Goal: Task Accomplishment & Management: Manage account settings

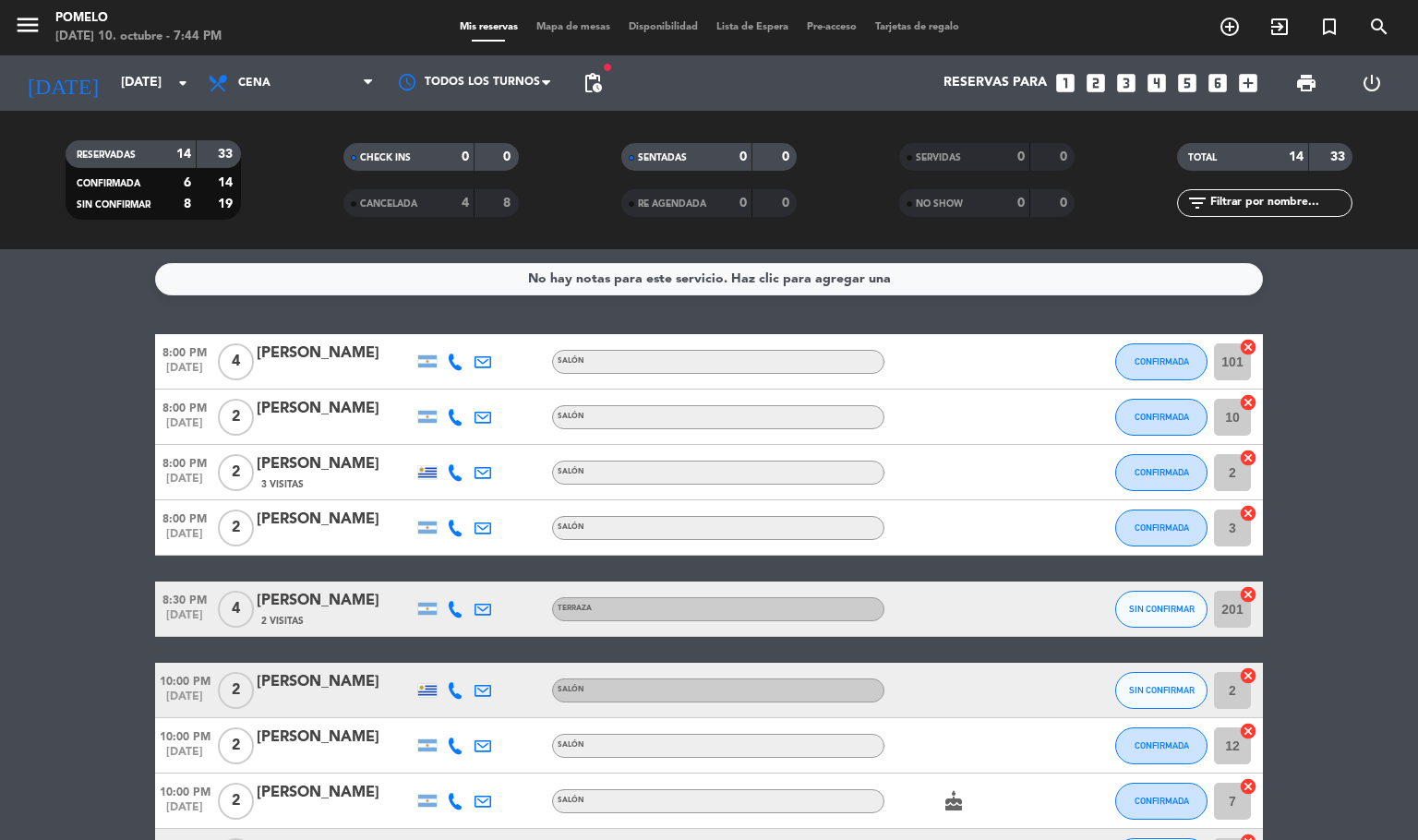
click at [565, 22] on span "Mapa de mesas" at bounding box center [572, 27] width 92 height 10
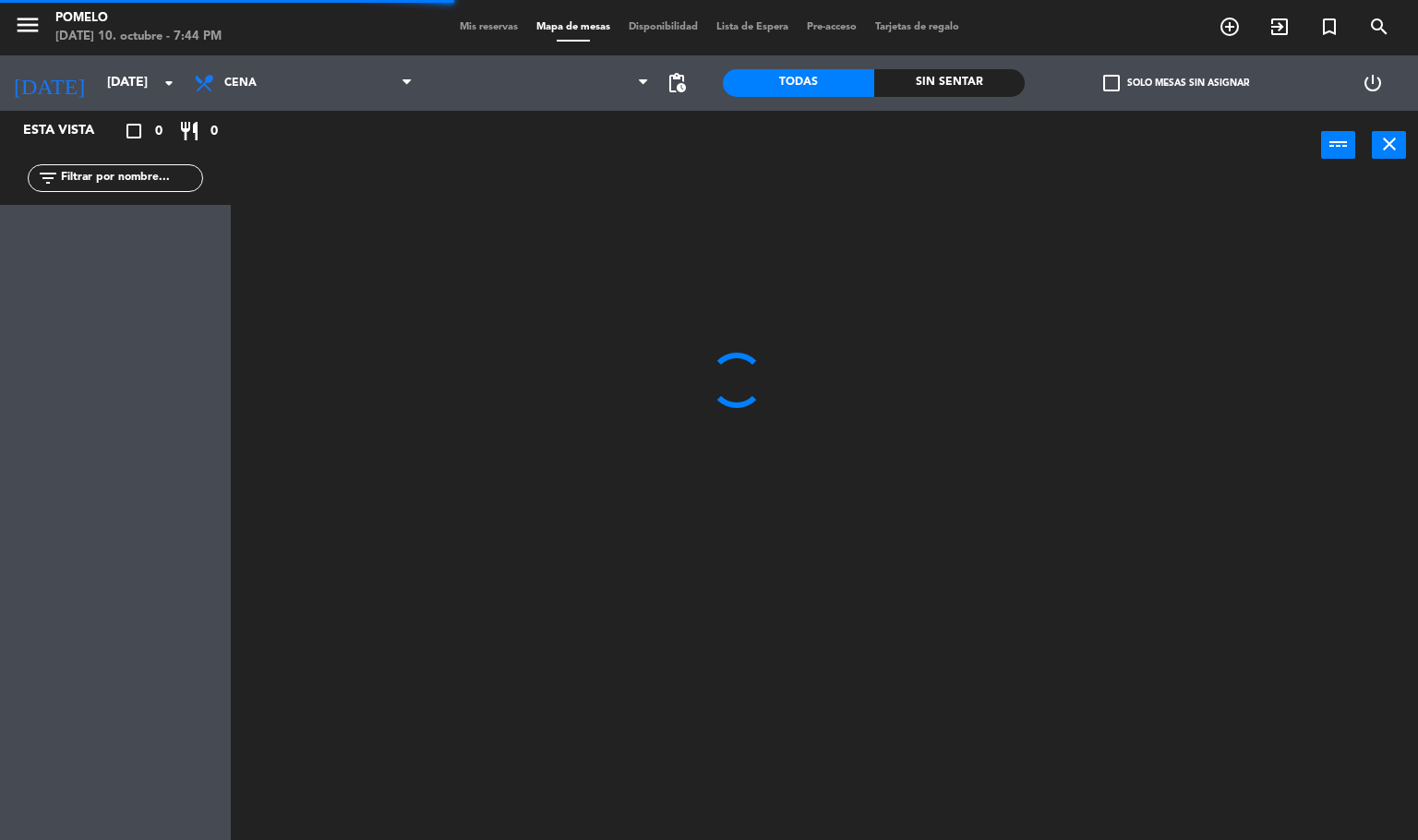
click at [494, 25] on span "Mis reservas" at bounding box center [488, 27] width 76 height 10
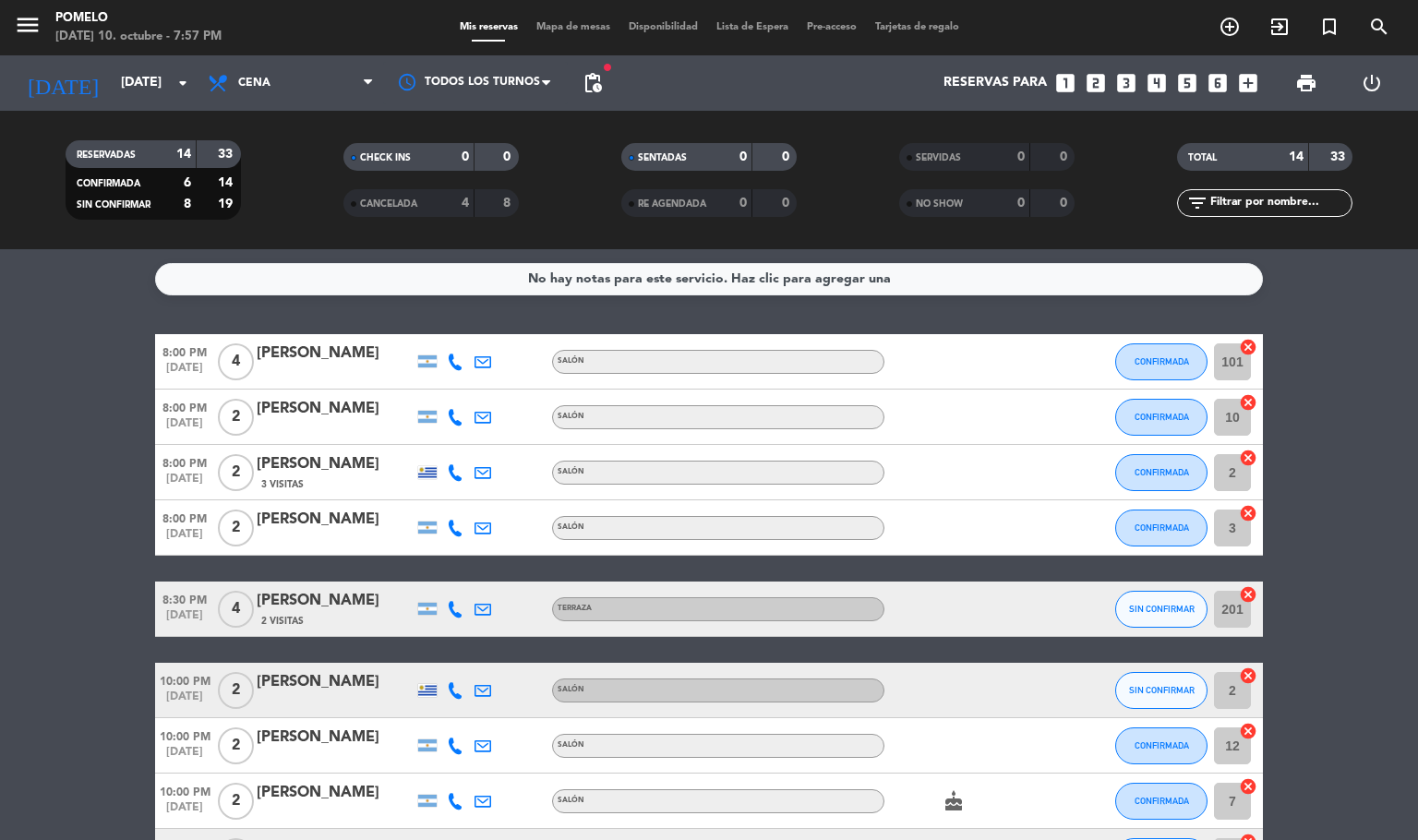
click at [540, 22] on span "Mapa de mesas" at bounding box center [572, 27] width 92 height 10
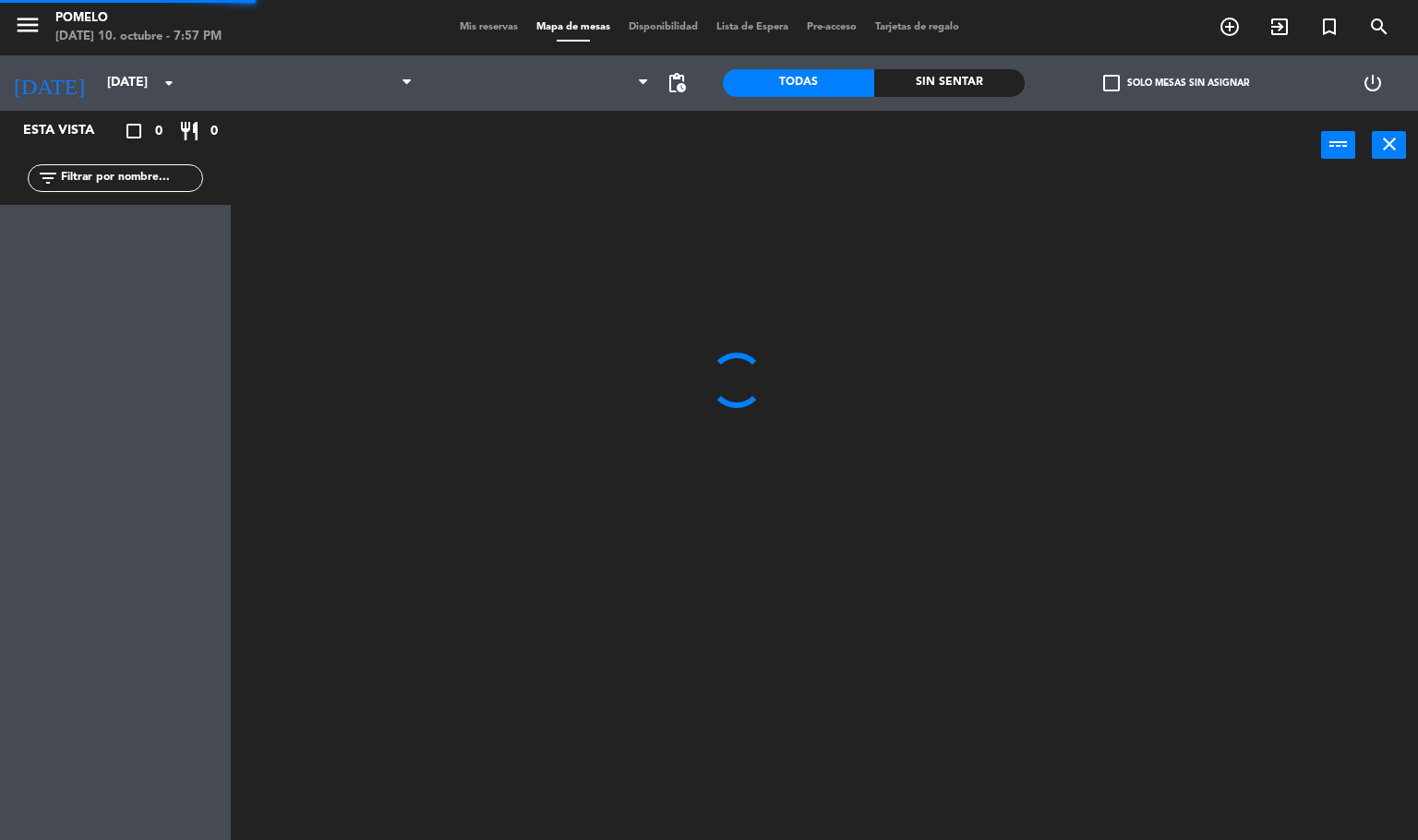
click at [488, 25] on span "Mis reservas" at bounding box center [488, 27] width 76 height 10
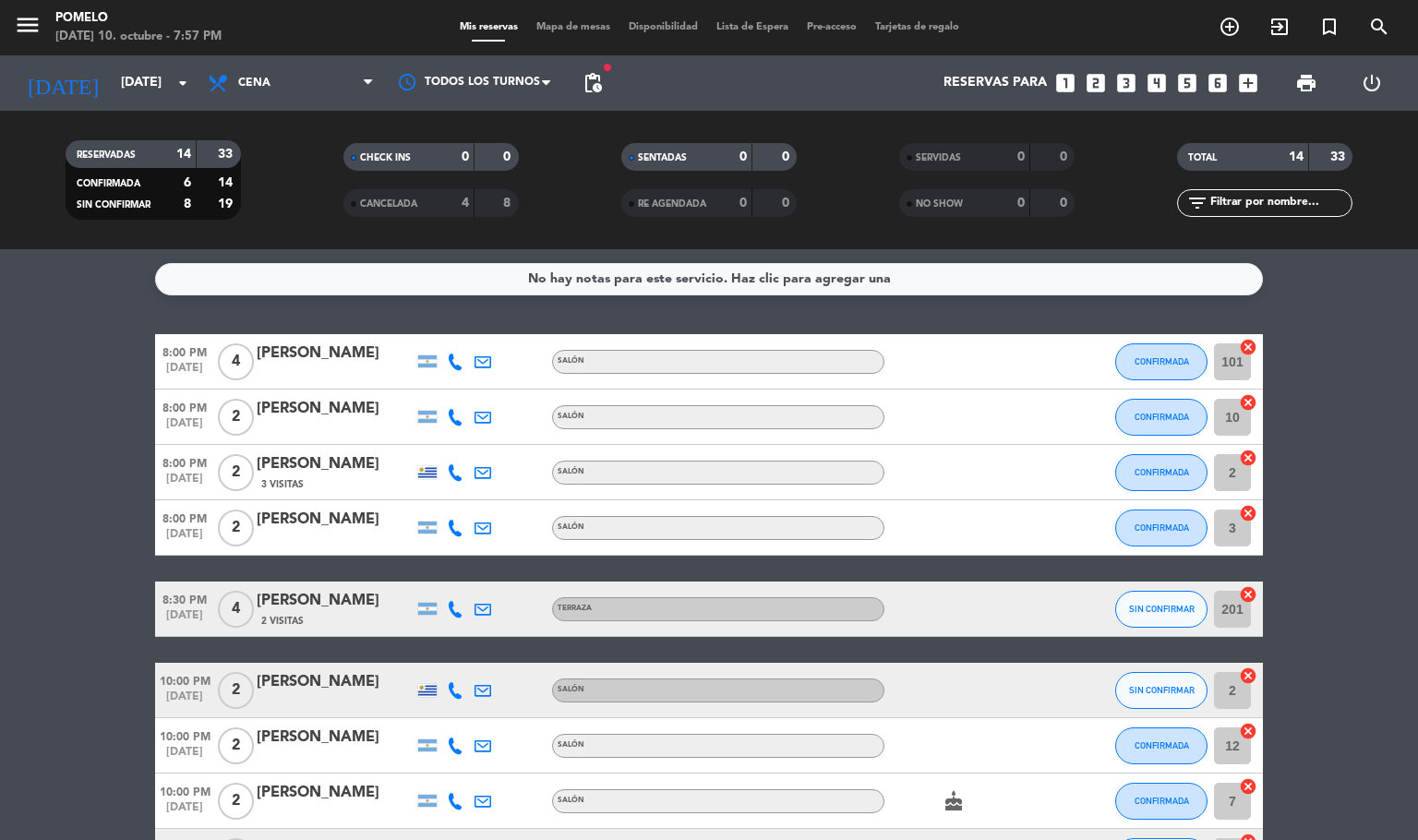
click at [546, 22] on span "Mapa de mesas" at bounding box center [572, 27] width 92 height 10
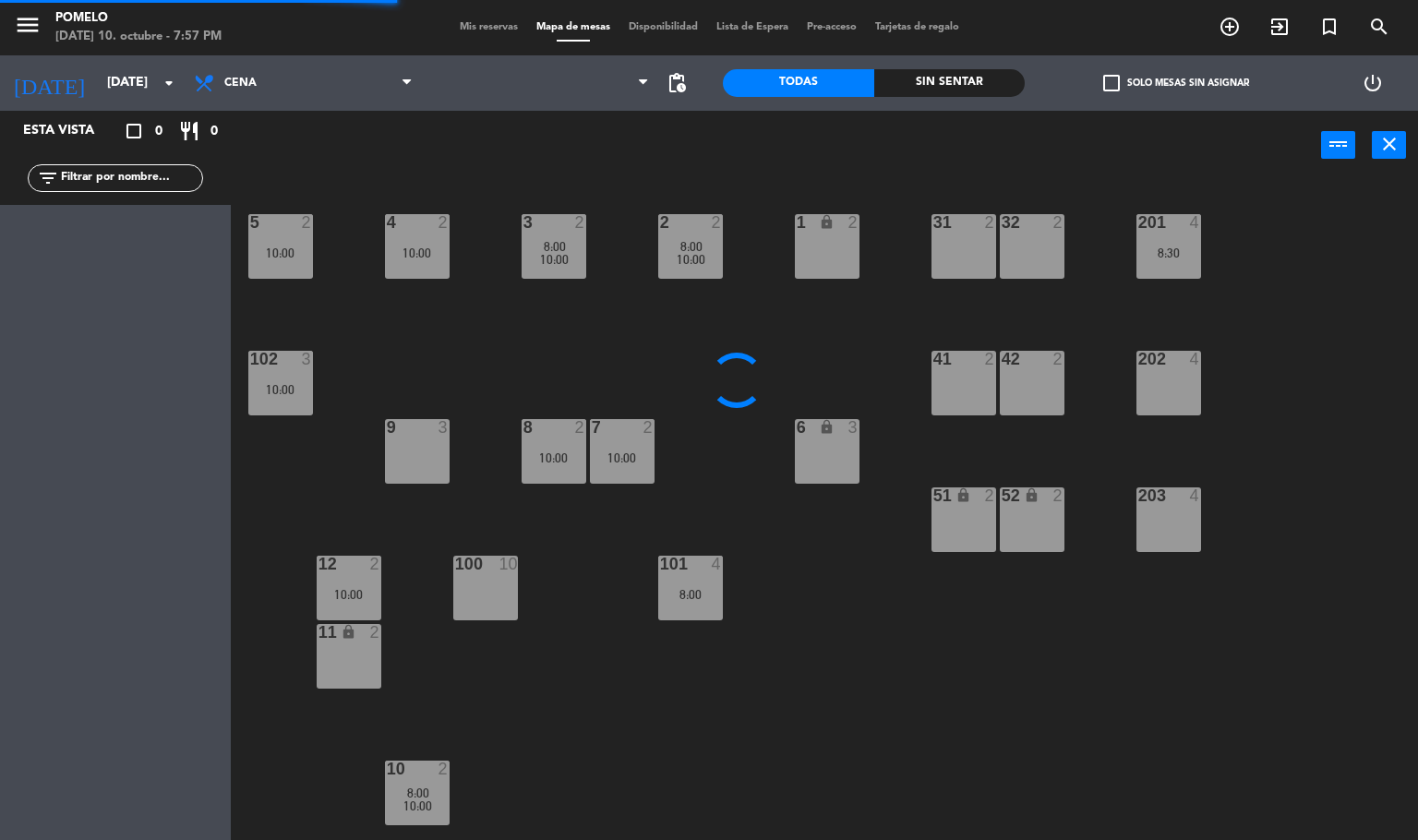
click at [460, 22] on span "Mis reservas" at bounding box center [488, 27] width 76 height 10
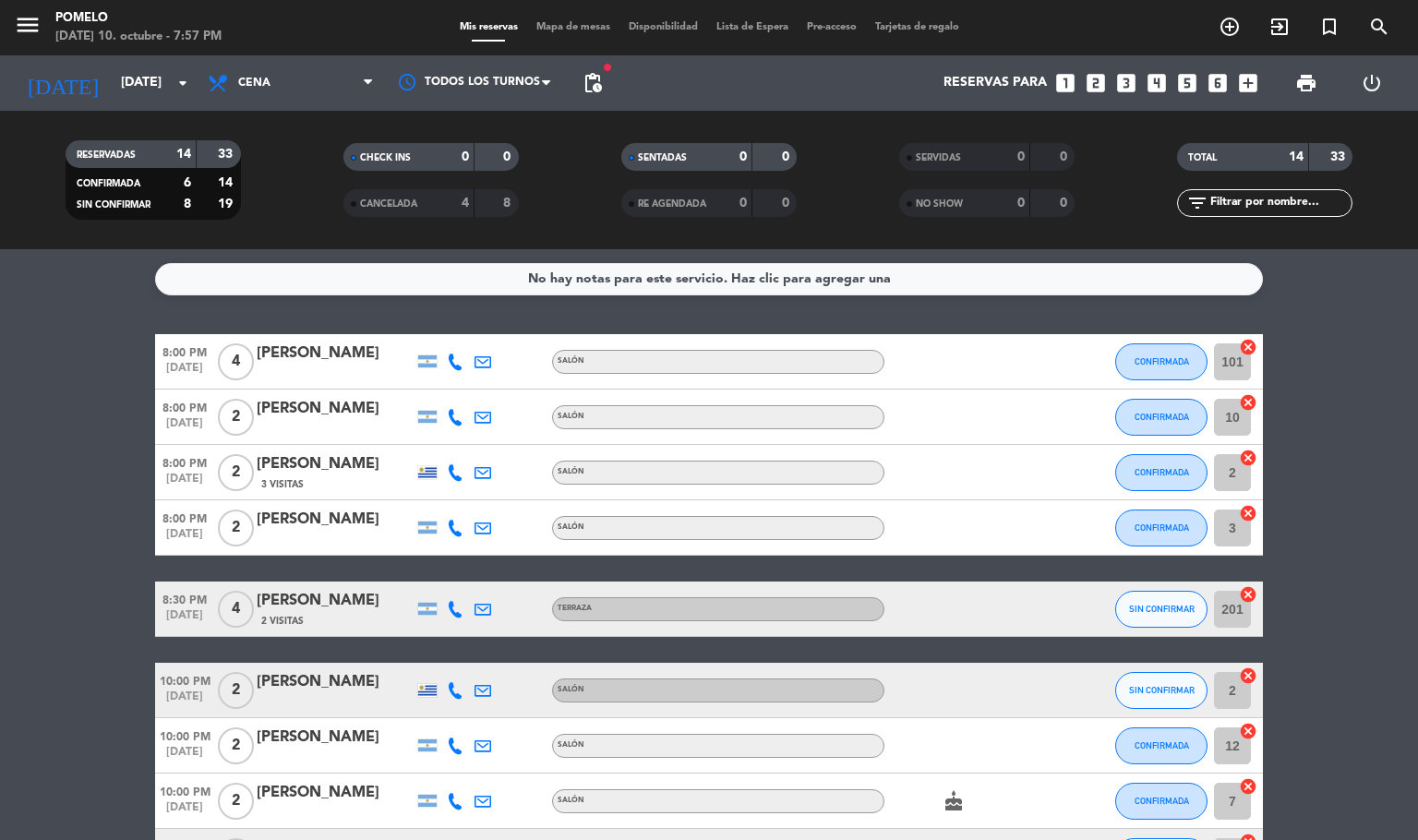
click at [0, 577] on bookings-row "8:00 PM [DATE] 4 [PERSON_NAME] Salón CONFIRMADA 101 cancel 8:00 PM [DATE] 2 [PE…" at bounding box center [709, 747] width 1418 height 826
click at [589, 30] on span "Mapa de mesas" at bounding box center [572, 27] width 92 height 10
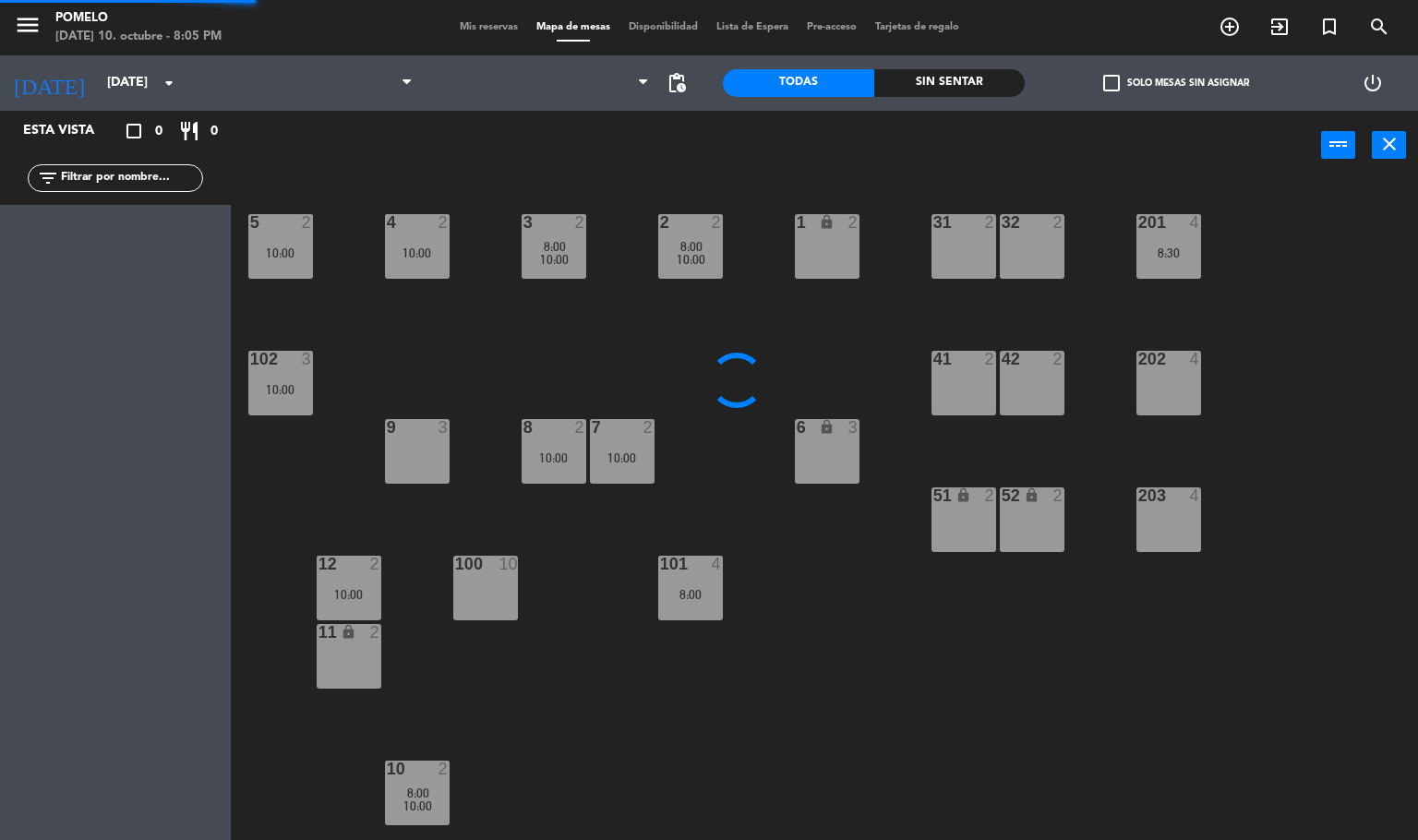
drag, startPoint x: 488, startPoint y: 20, endPoint x: 504, endPoint y: -2, distance: 27.2
click at [504, 0] on html "close × Pomelo × chrome_reader_mode Listado de Reservas account_box Clientes ac…" at bounding box center [709, 420] width 1418 height 840
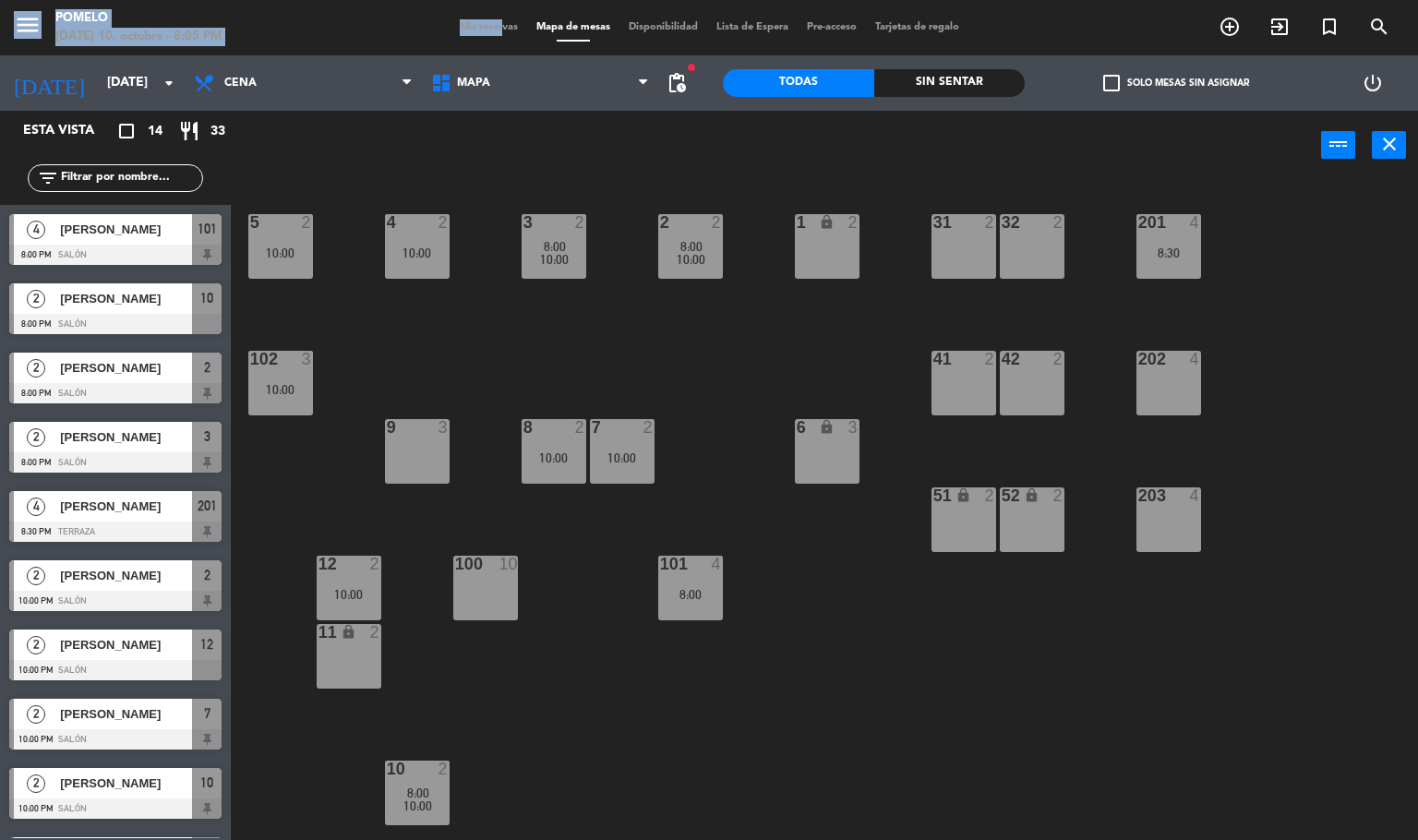
click at [479, 25] on span "Mis reservas" at bounding box center [488, 27] width 76 height 10
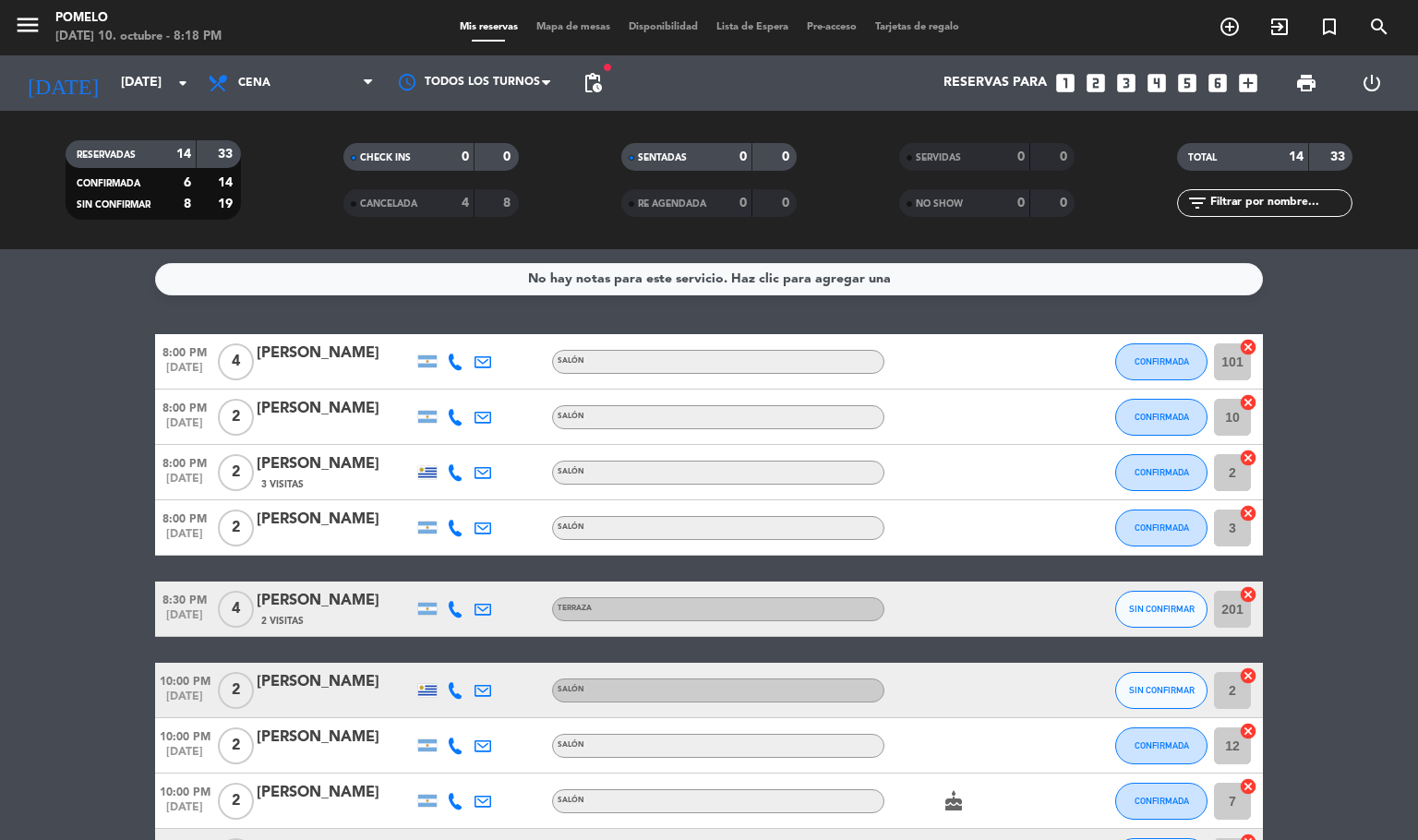
click at [549, 37] on div "menu Pomelo [DATE] 10. octubre - 8:18 PM Mis reservas Mapa de mesas Disponibili…" at bounding box center [709, 27] width 1418 height 55
click at [554, 25] on span "Mapa de mesas" at bounding box center [572, 27] width 92 height 10
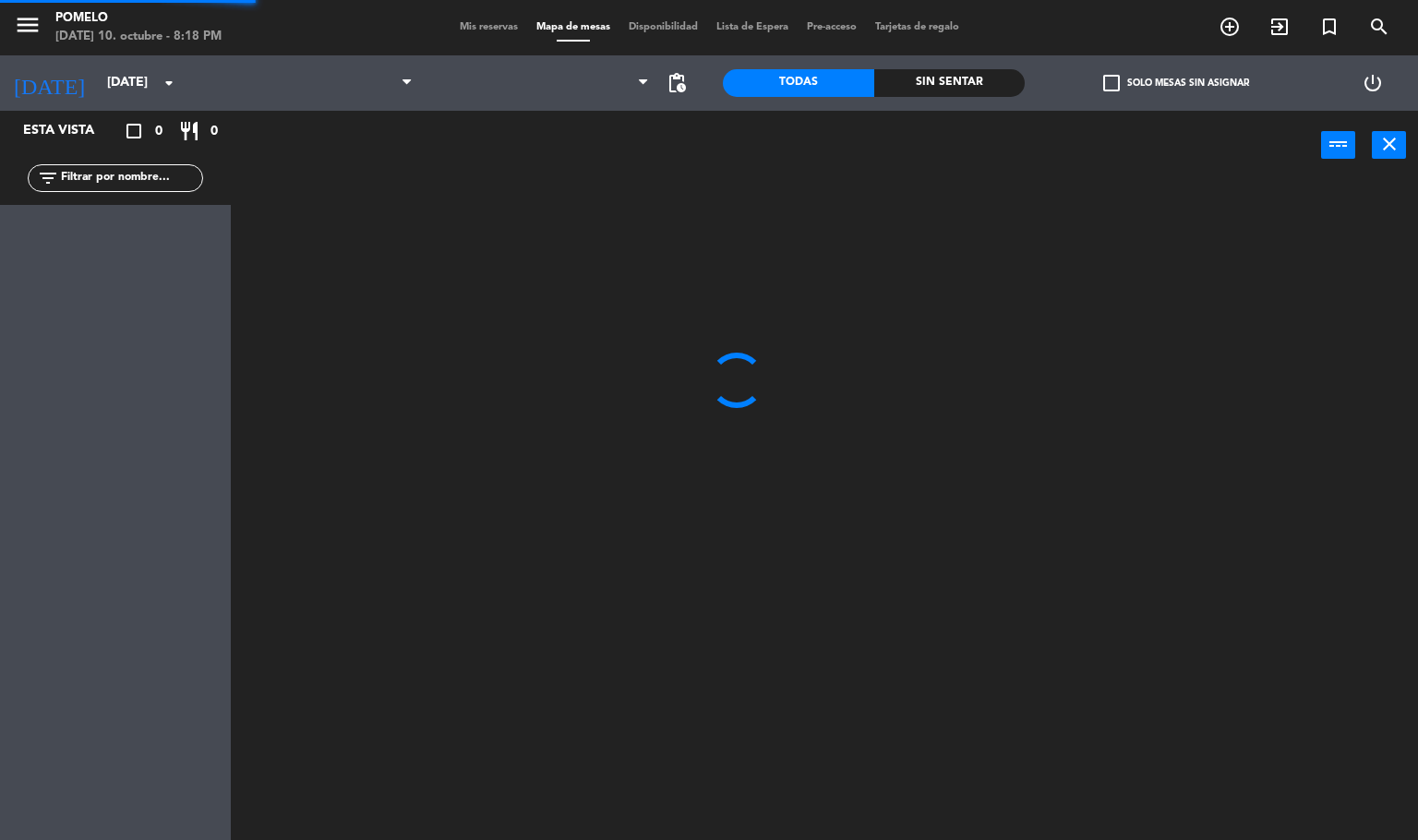
click at [474, 33] on div "Mis reservas Mapa de mesas Disponibilidad Lista de Espera Pre-acceso Tarjetas d…" at bounding box center [709, 27] width 518 height 16
click at [470, 26] on span "Mis reservas" at bounding box center [488, 27] width 76 height 10
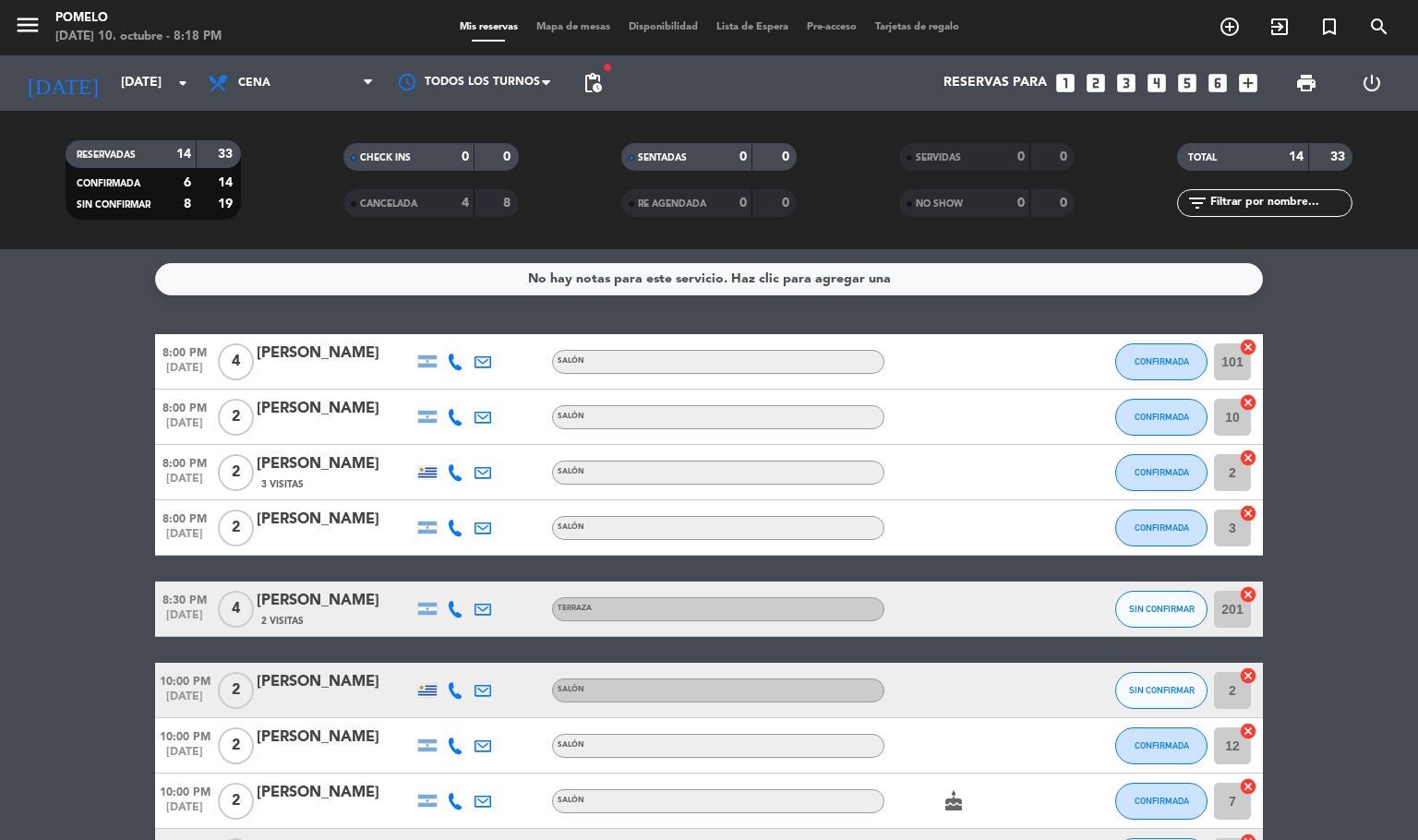
click at [543, 29] on span "Mapa de mesas" at bounding box center [572, 27] width 92 height 10
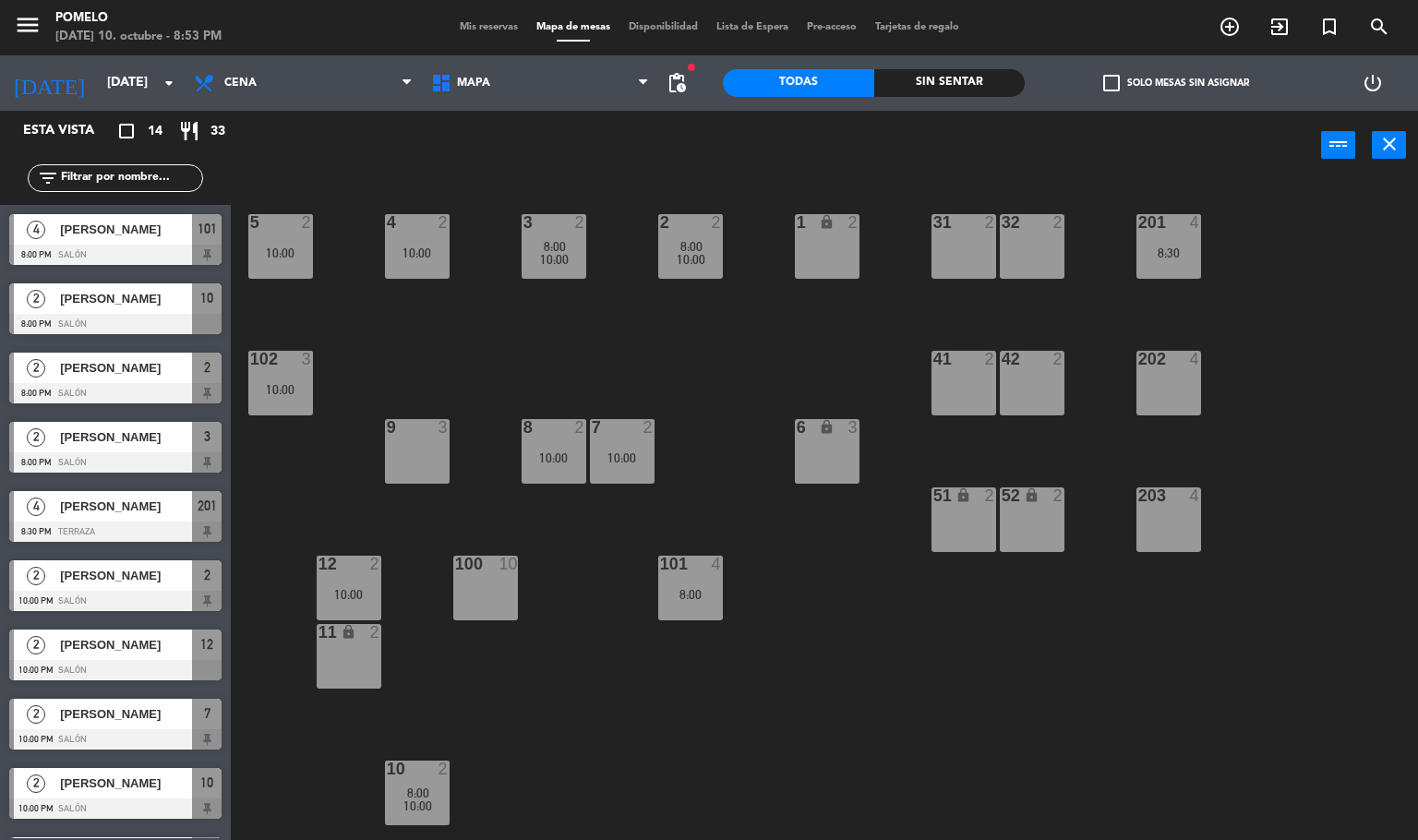
click at [480, 22] on span "Mis reservas" at bounding box center [488, 27] width 76 height 10
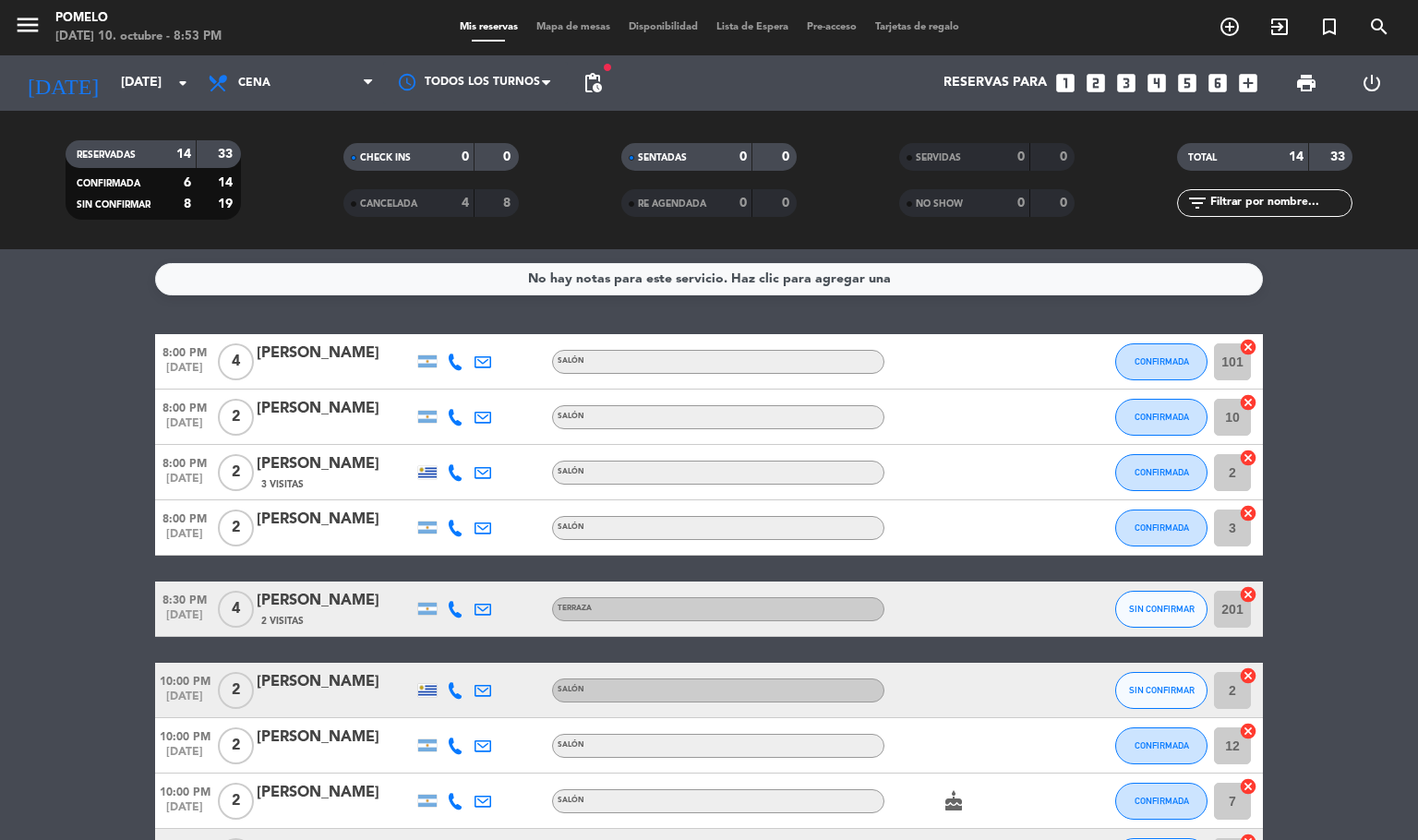
click at [166, 59] on div "[DATE] [DATE] arrow_drop_down" at bounding box center [106, 82] width 185 height 55
click at [159, 78] on input "[DATE]" at bounding box center [198, 83] width 175 height 33
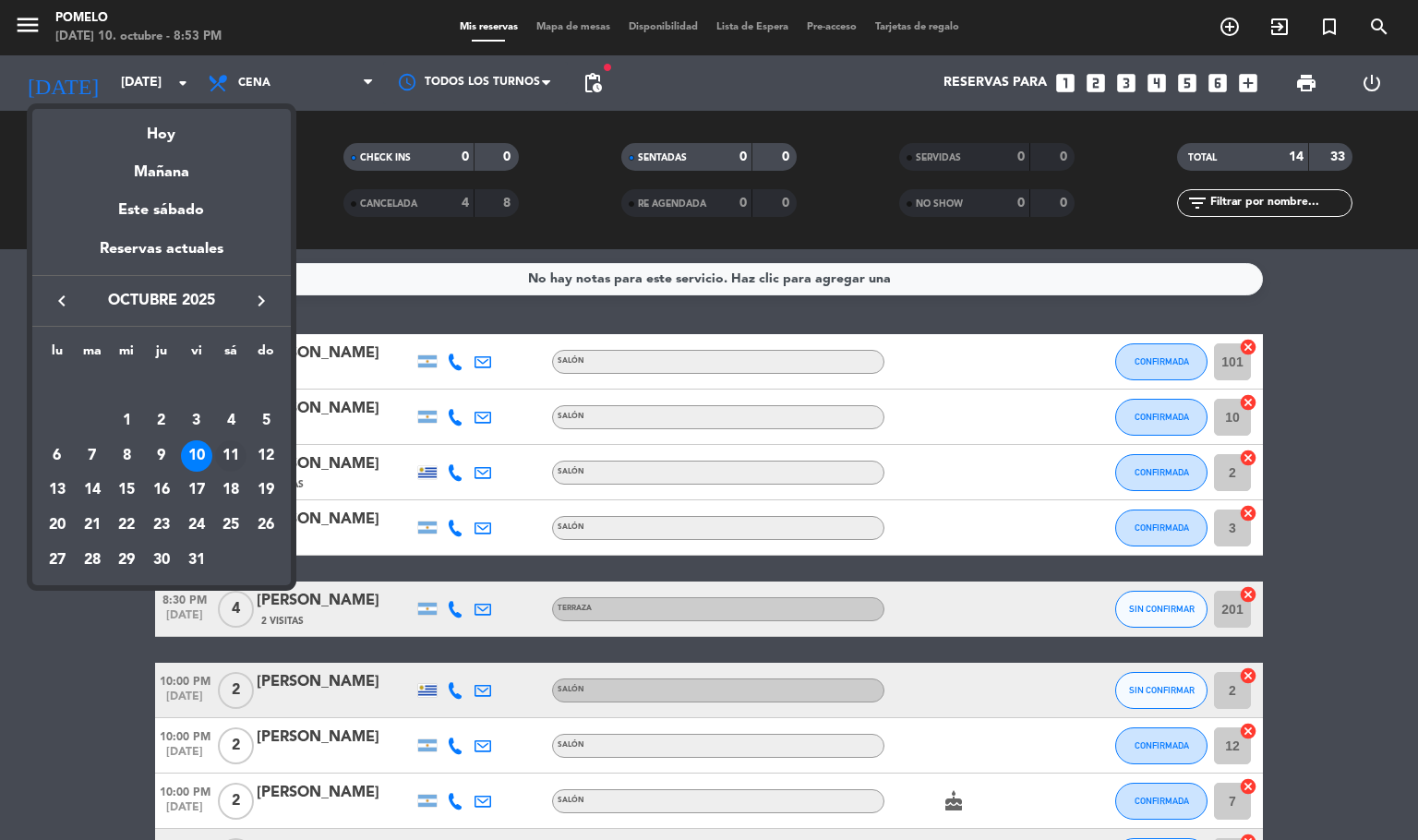
click at [242, 463] on div "11" at bounding box center [230, 456] width 31 height 31
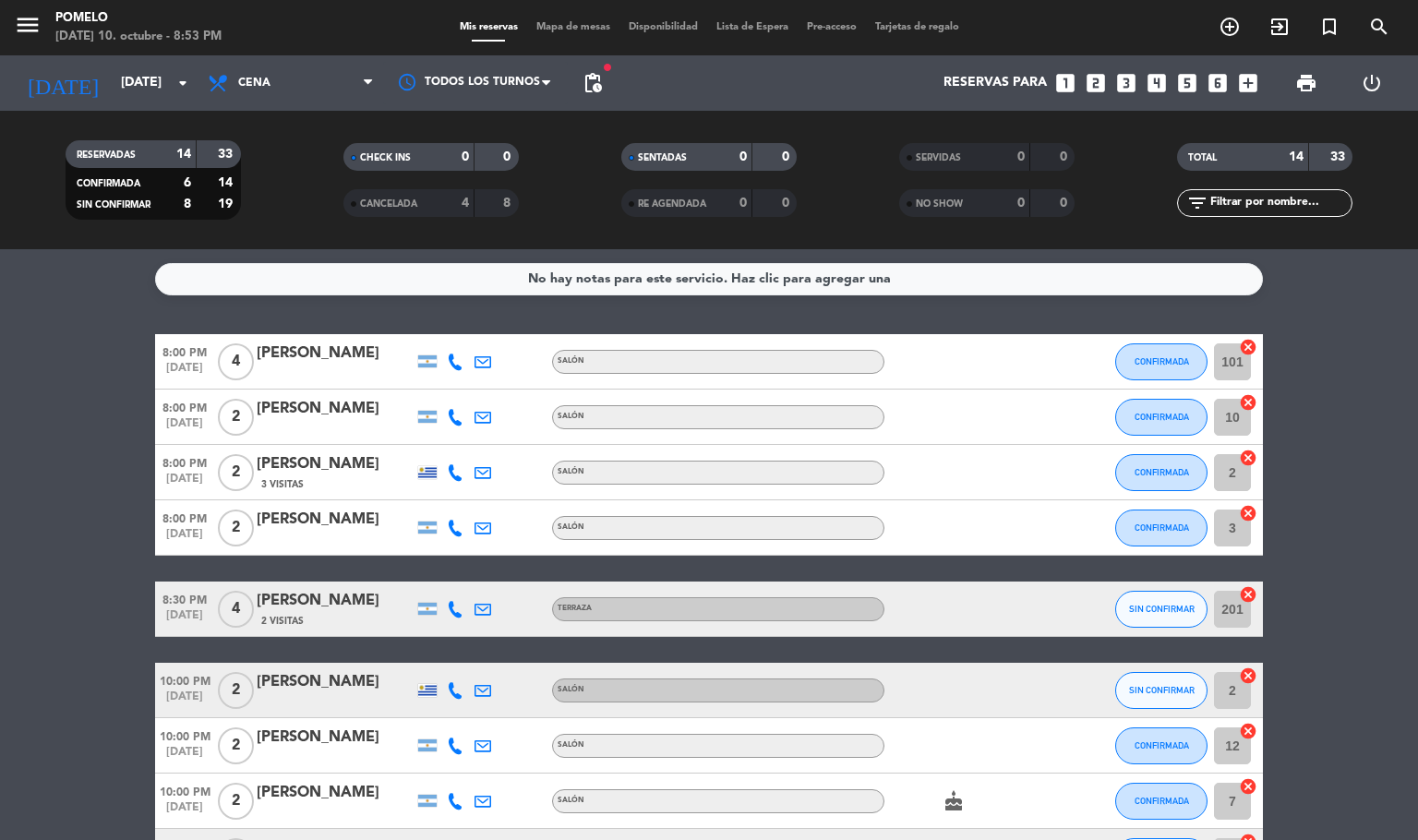
type input "[DATE]"
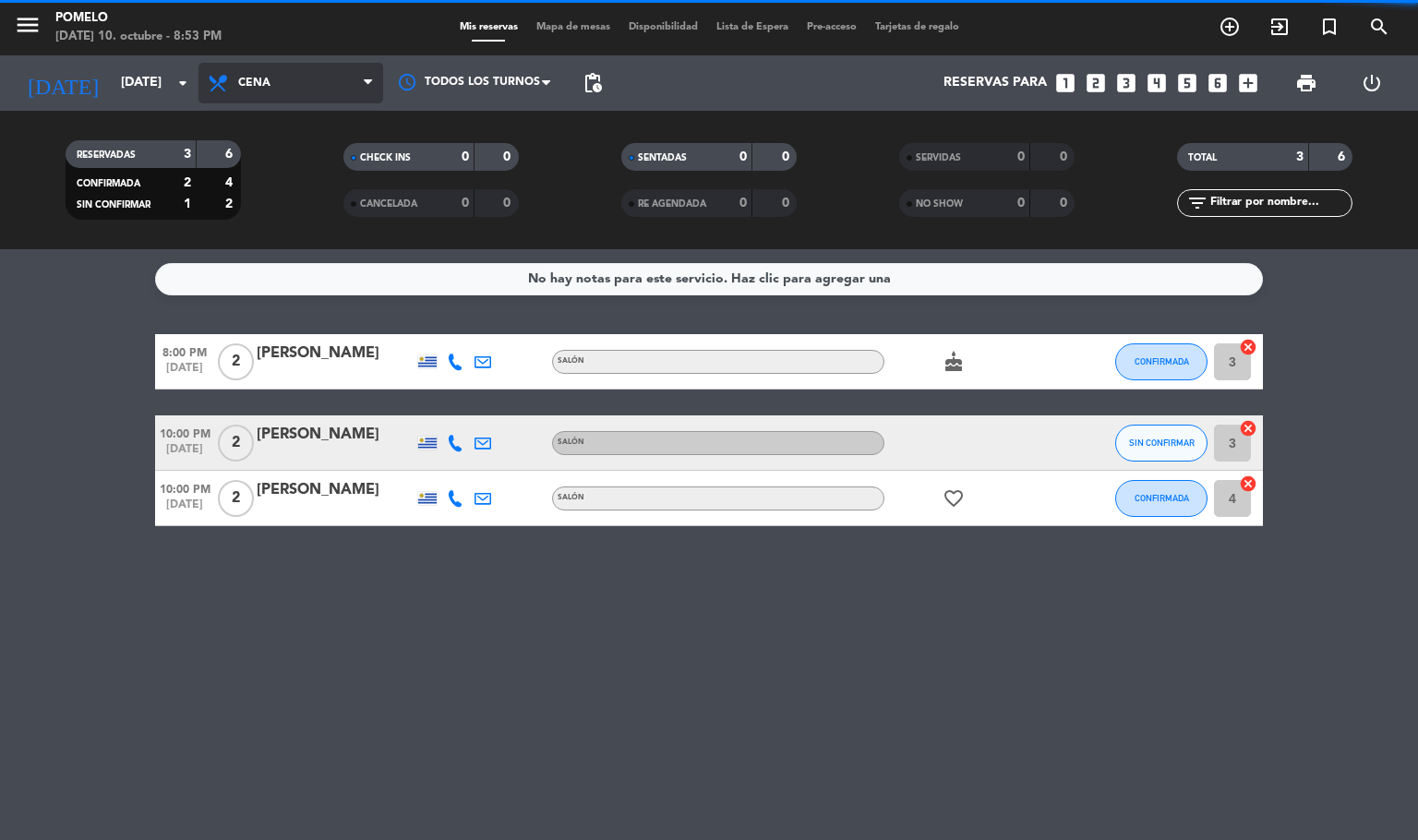
click at [275, 81] on span "Cena" at bounding box center [290, 83] width 185 height 41
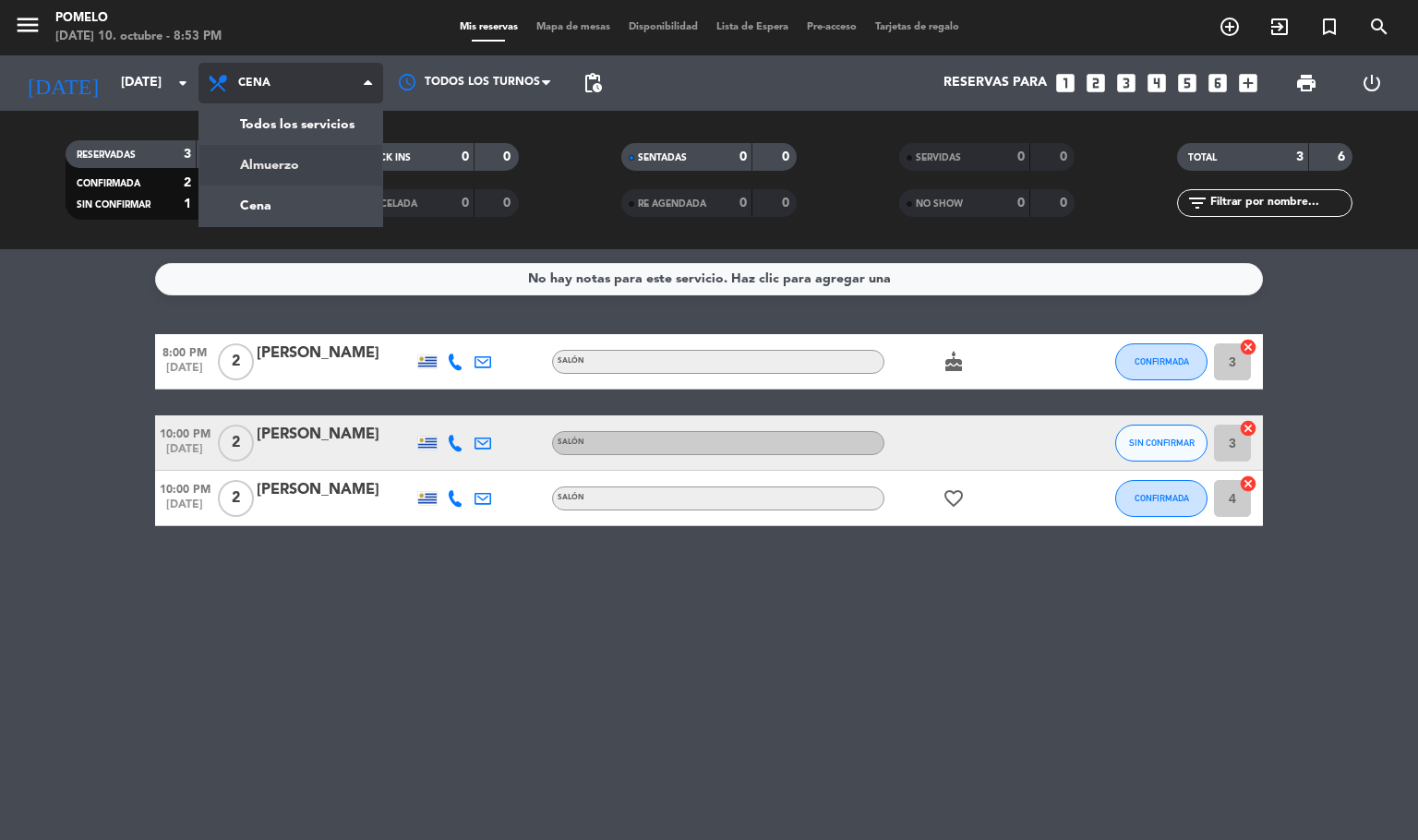
click at [283, 155] on div "menu Pomelo [DATE] 10. octubre - 8:53 PM Mis reservas Mapa de mesas Disponibili…" at bounding box center [709, 124] width 1418 height 249
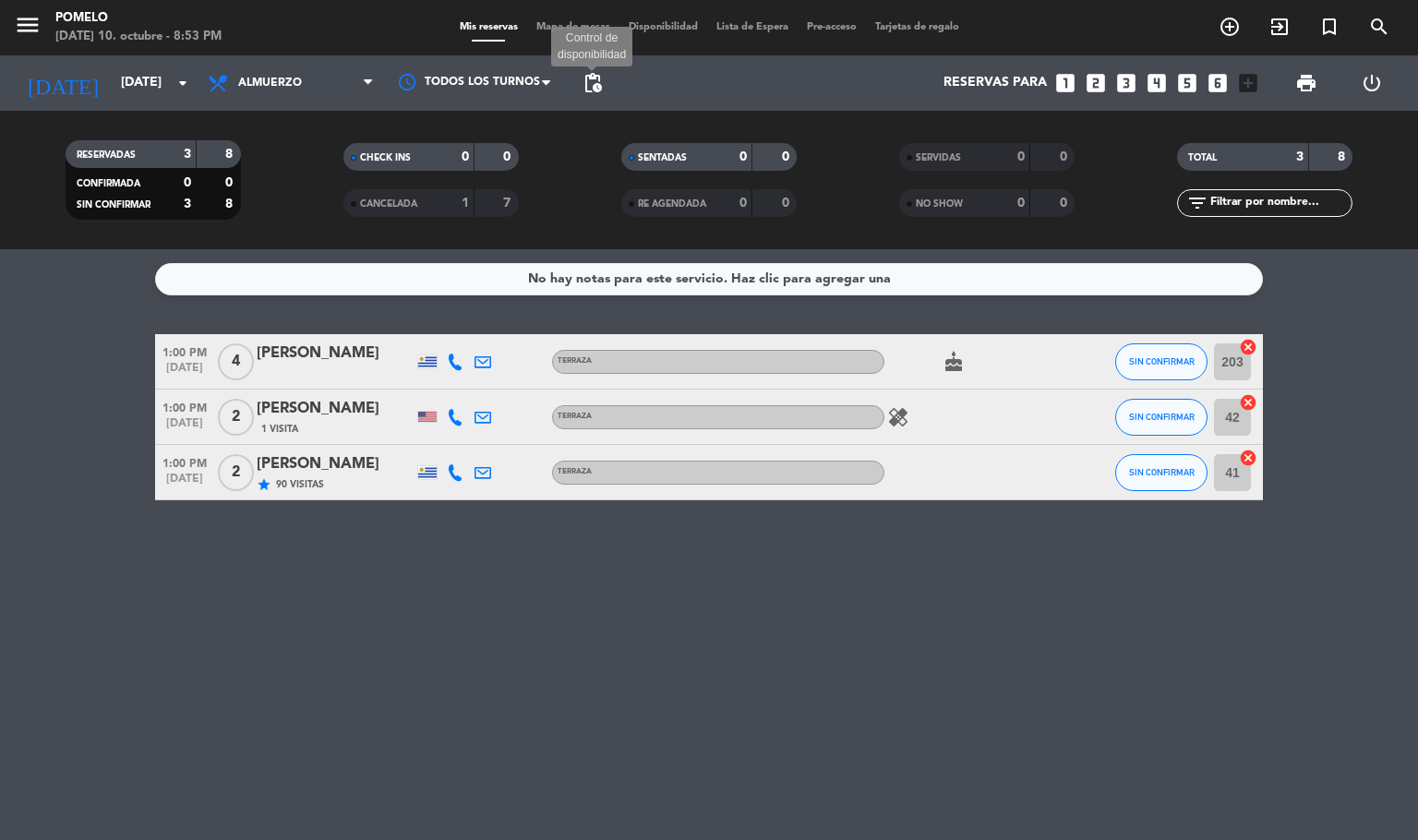
click at [601, 86] on span "pending_actions" at bounding box center [592, 82] width 22 height 22
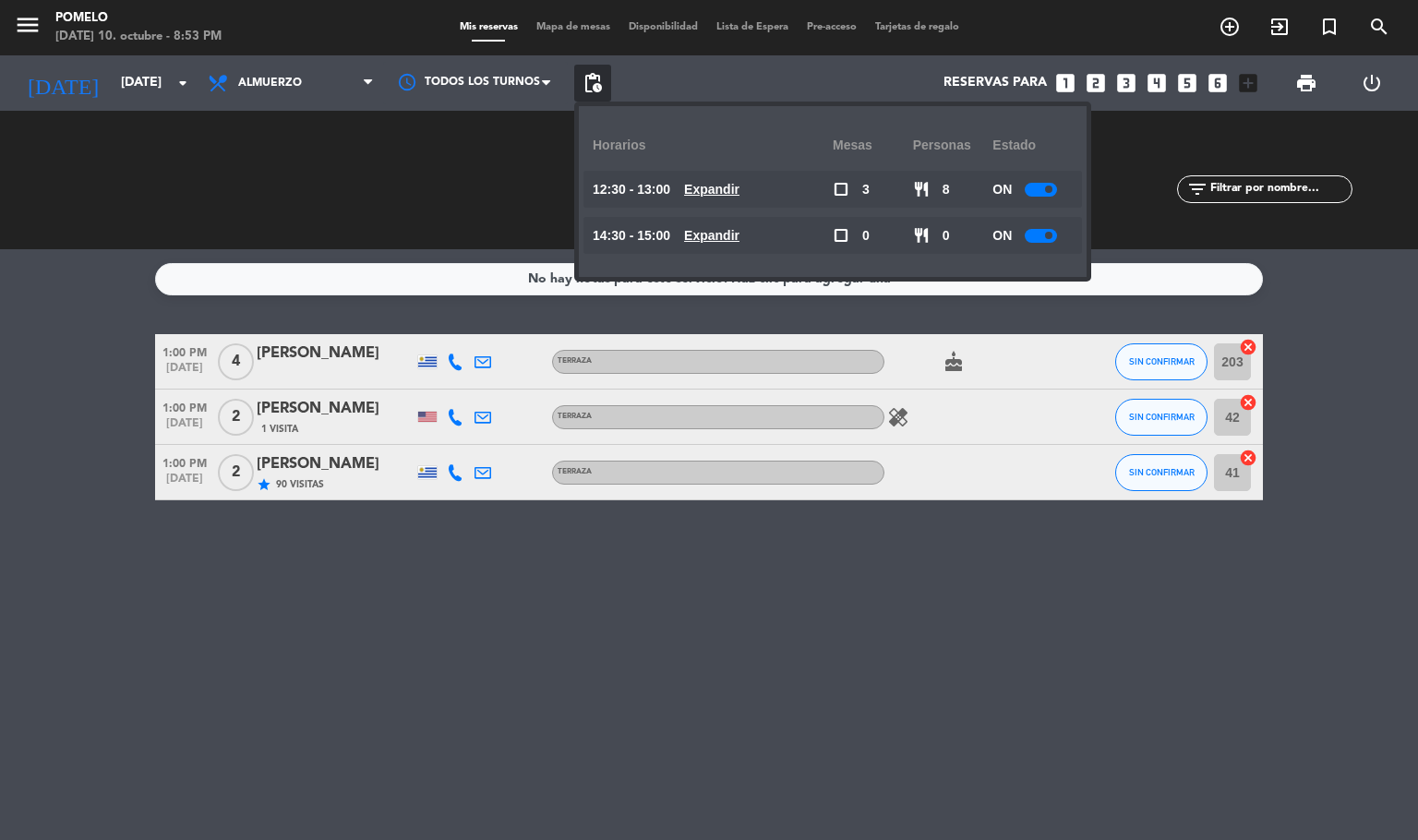
click at [738, 182] on u "Expandir" at bounding box center [711, 189] width 55 height 15
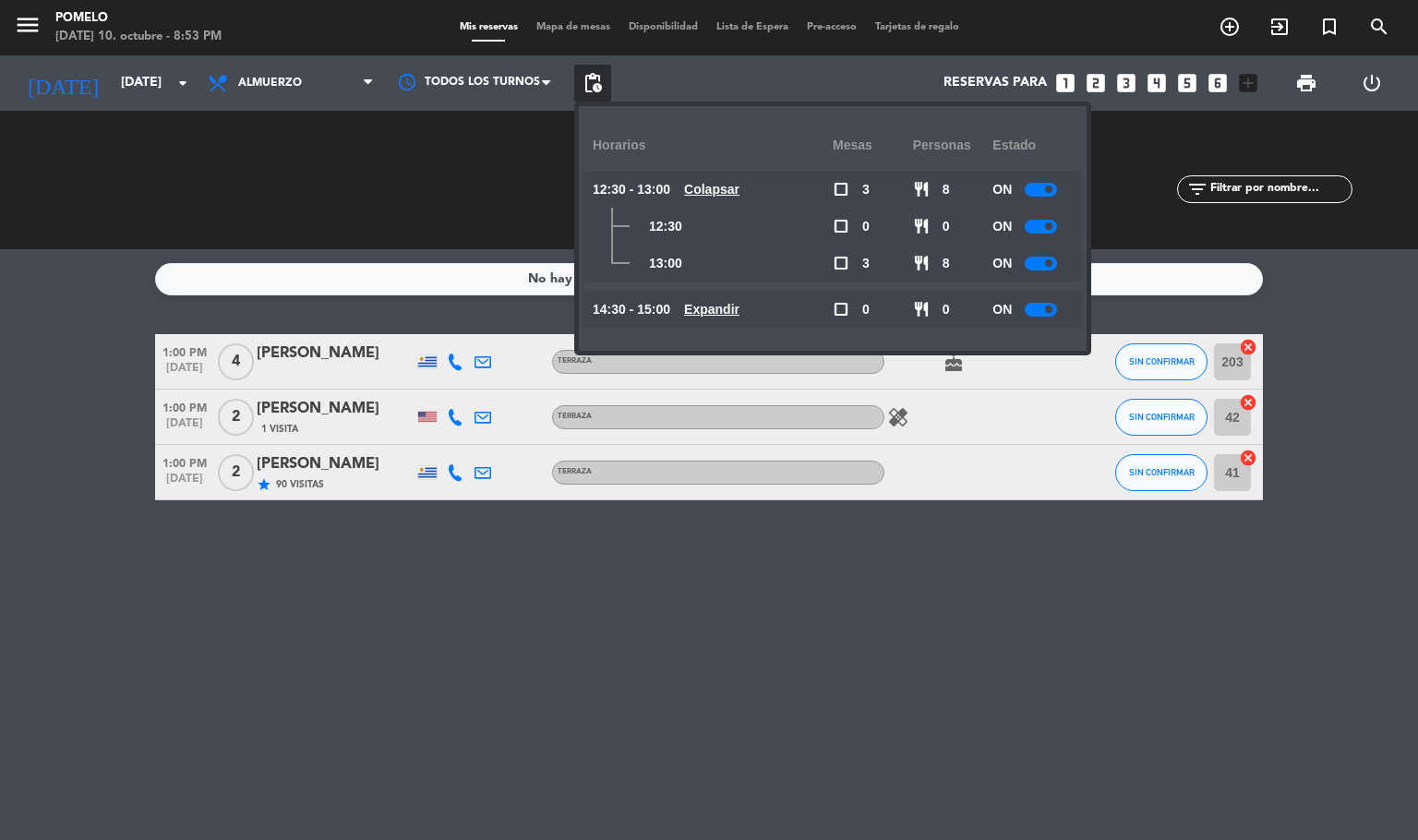
click at [726, 306] on u "Expandir" at bounding box center [711, 309] width 55 height 15
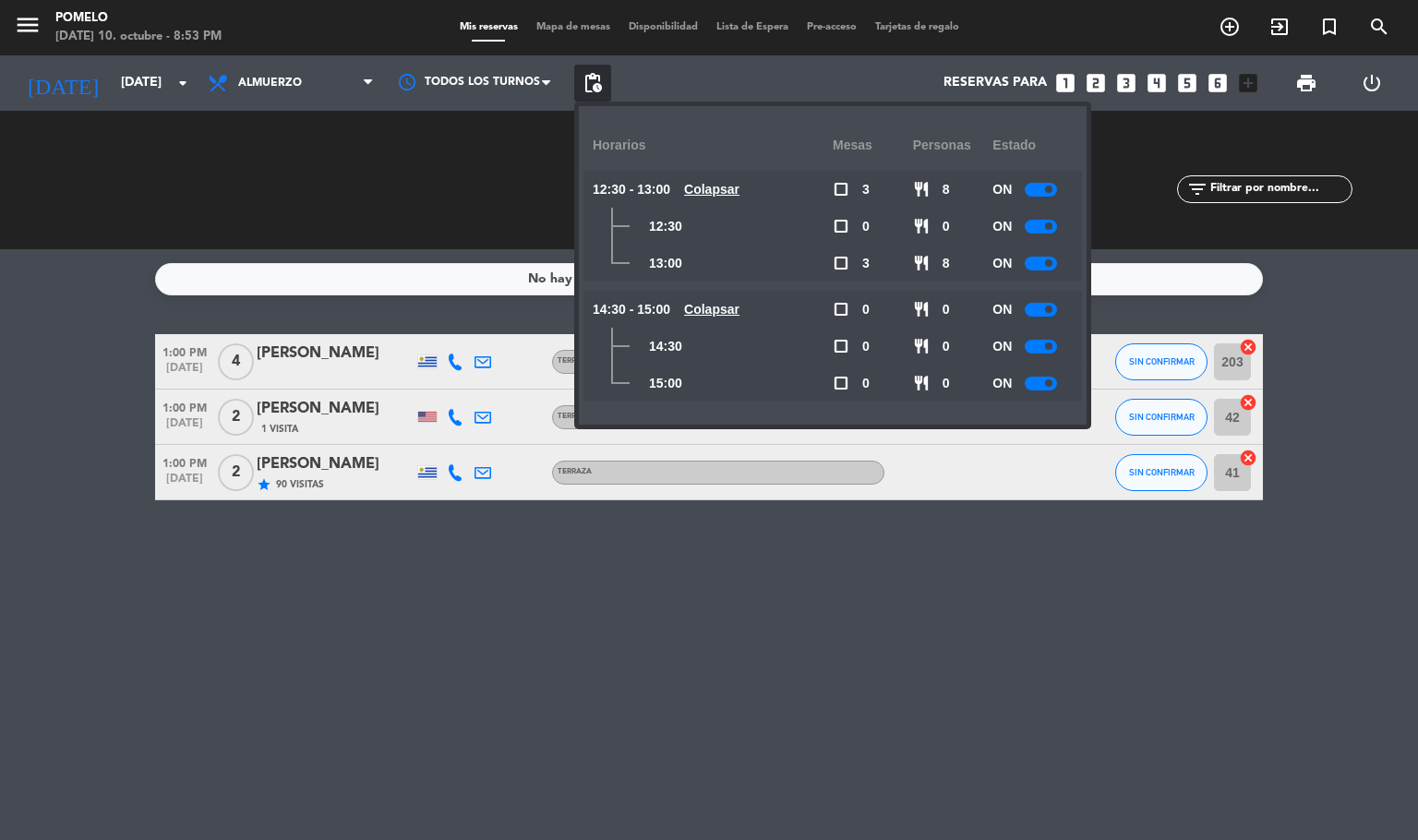
click at [1041, 261] on div at bounding box center [1040, 263] width 32 height 14
click at [1041, 385] on div at bounding box center [1040, 383] width 32 height 14
click at [543, 33] on div "Mis reservas Mapa de mesas Disponibilidad Lista de Espera Pre-acceso Tarjetas d…" at bounding box center [709, 27] width 518 height 16
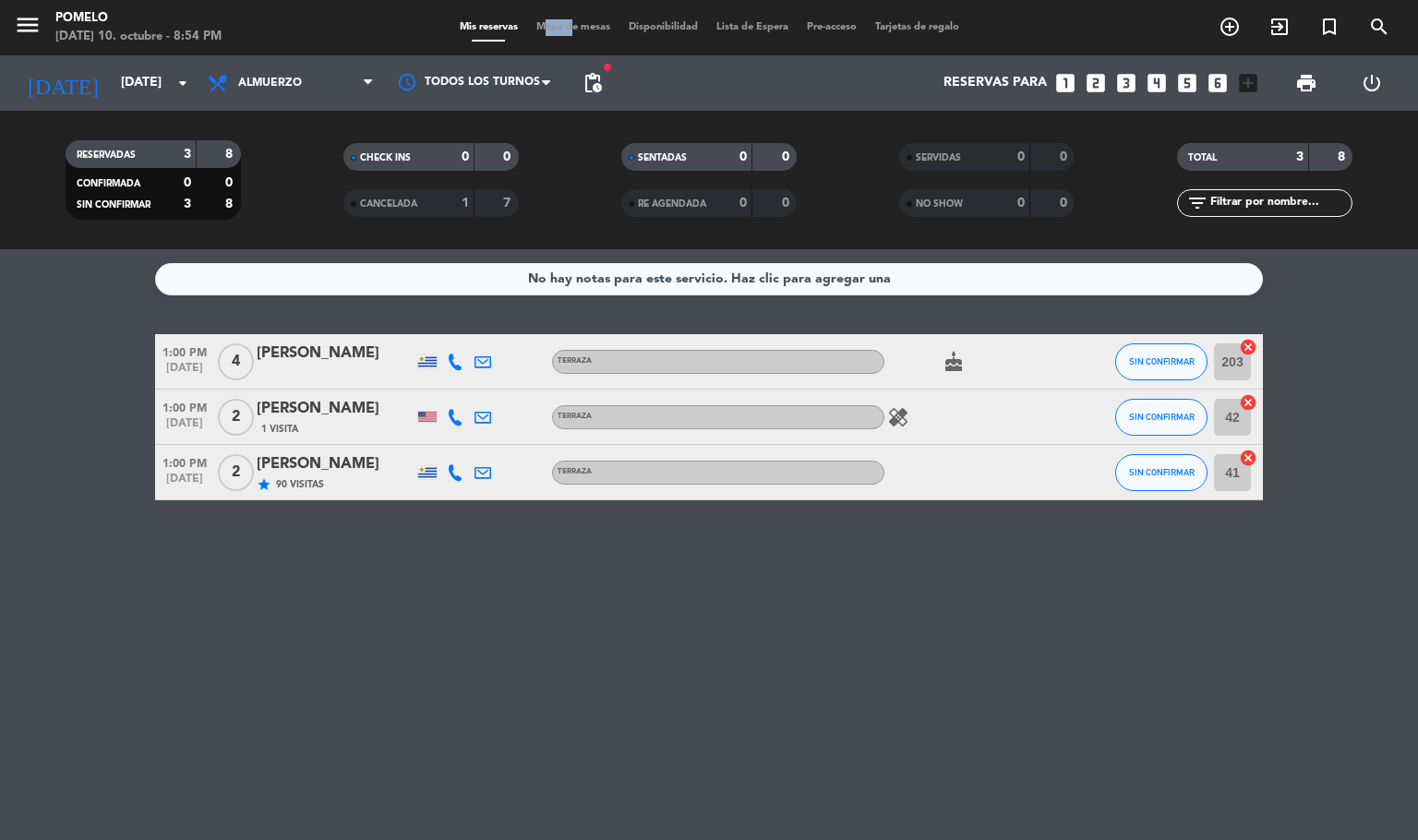
click at [543, 33] on div "Mis reservas Mapa de mesas Disponibilidad Lista de Espera Pre-acceso Tarjetas d…" at bounding box center [709, 27] width 518 height 16
click at [538, 26] on span "Mapa de mesas" at bounding box center [572, 27] width 92 height 10
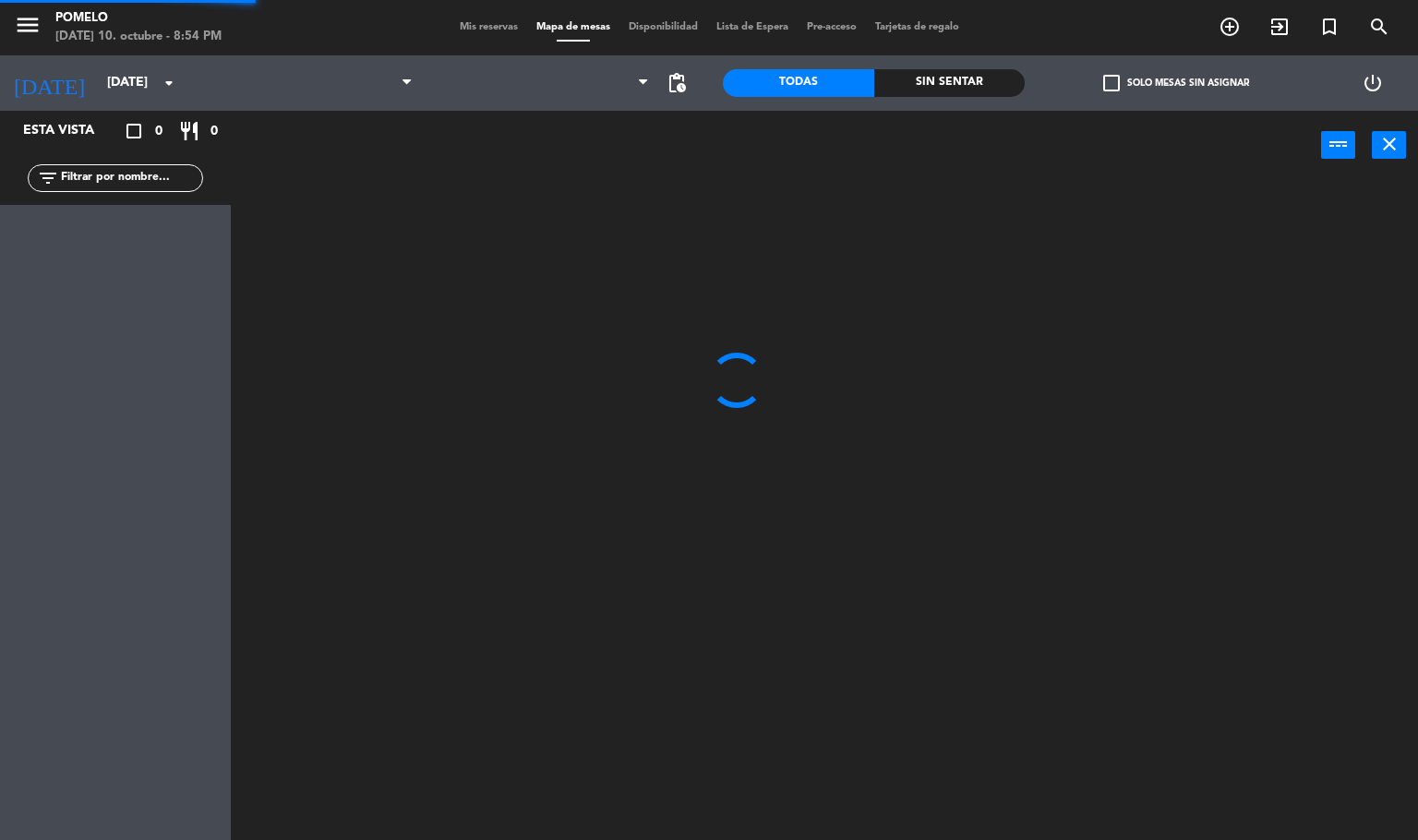
drag, startPoint x: 538, startPoint y: 26, endPoint x: 491, endPoint y: 19, distance: 47.5
click at [491, 19] on div "Mis reservas Mapa de mesas Disponibilidad Lista de Espera Pre-acceso Tarjetas d…" at bounding box center [709, 27] width 518 height 16
click at [490, 22] on span "Mis reservas" at bounding box center [488, 27] width 76 height 10
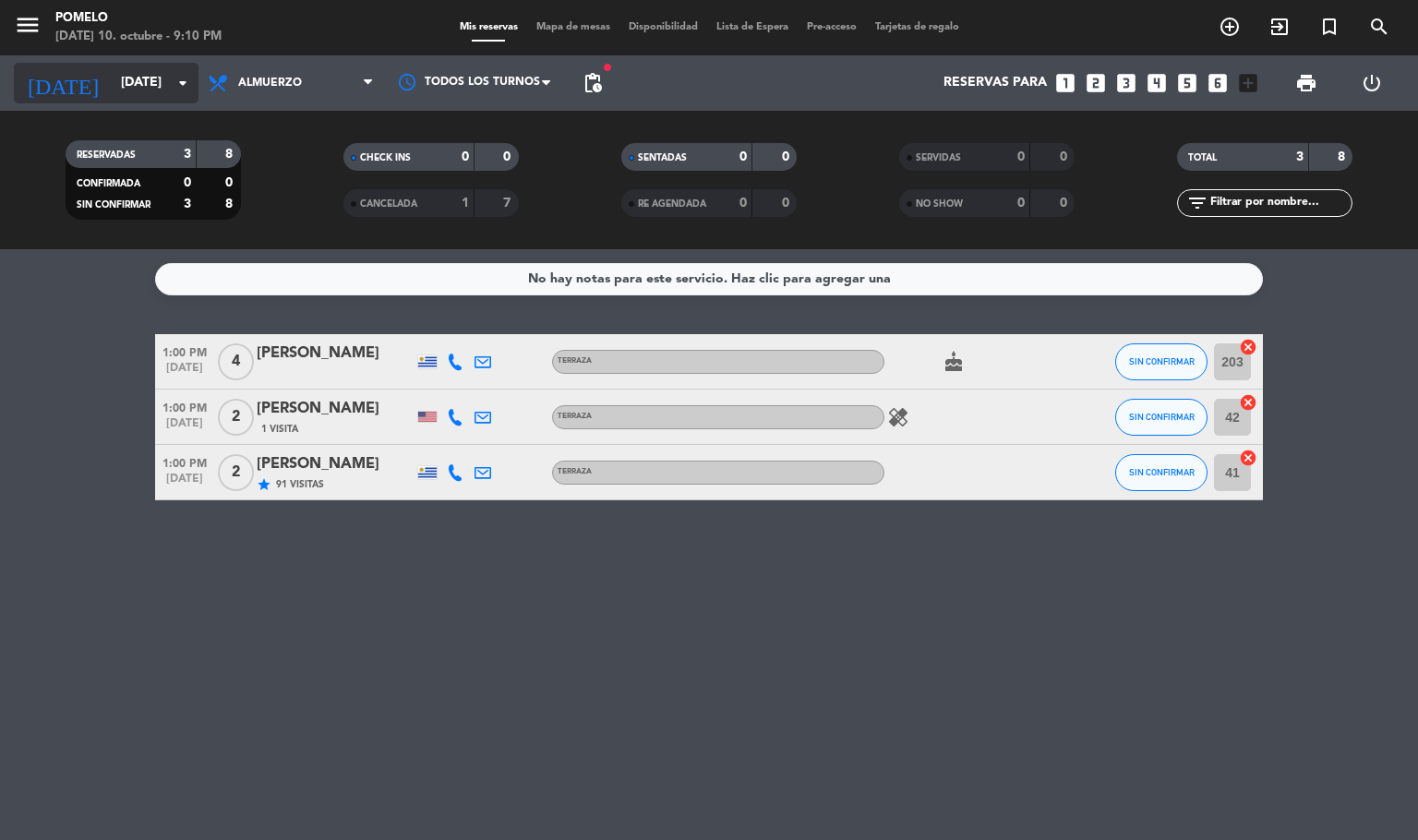
click at [158, 86] on input "[DATE]" at bounding box center [198, 83] width 175 height 33
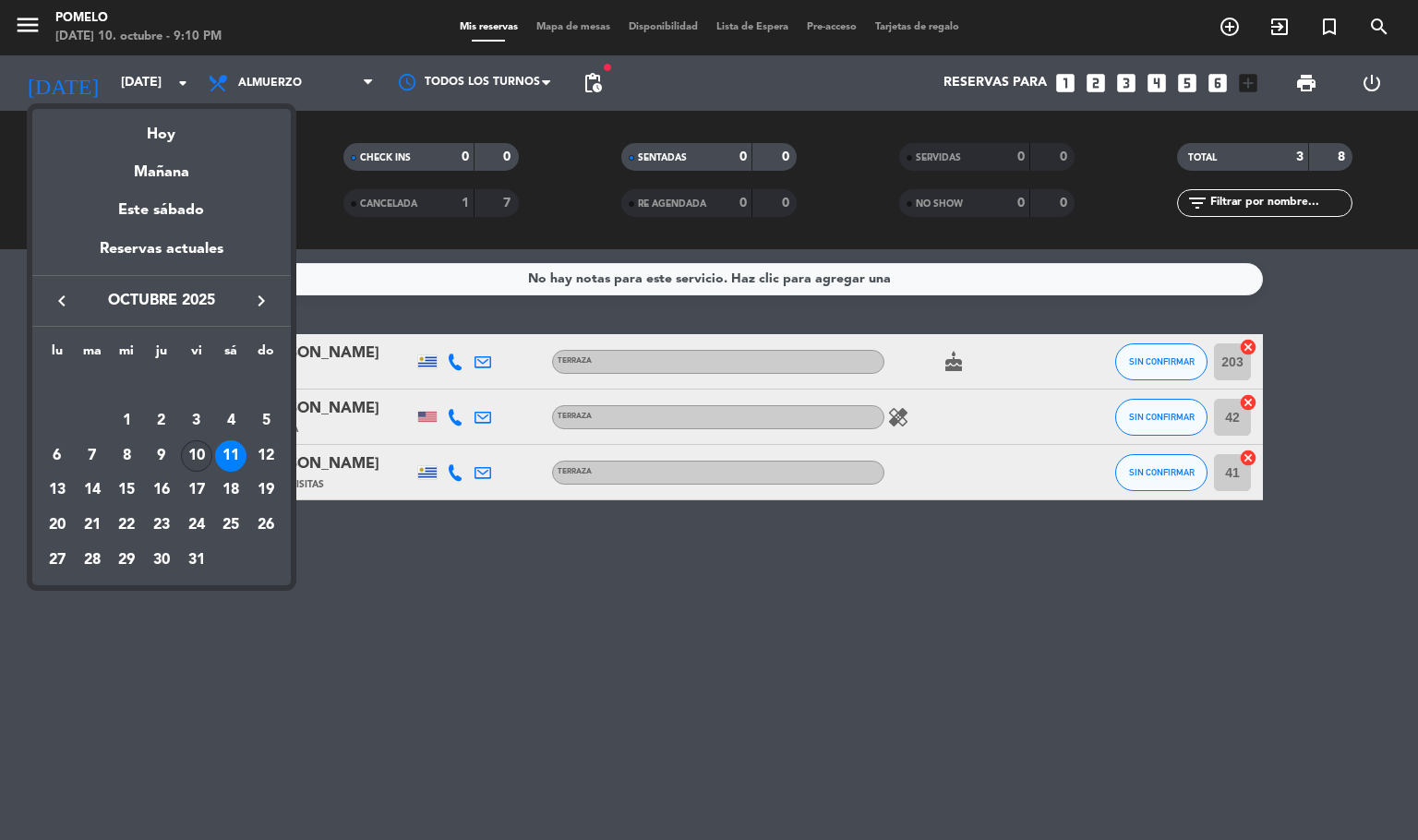
click at [200, 460] on div "10" at bounding box center [196, 456] width 31 height 31
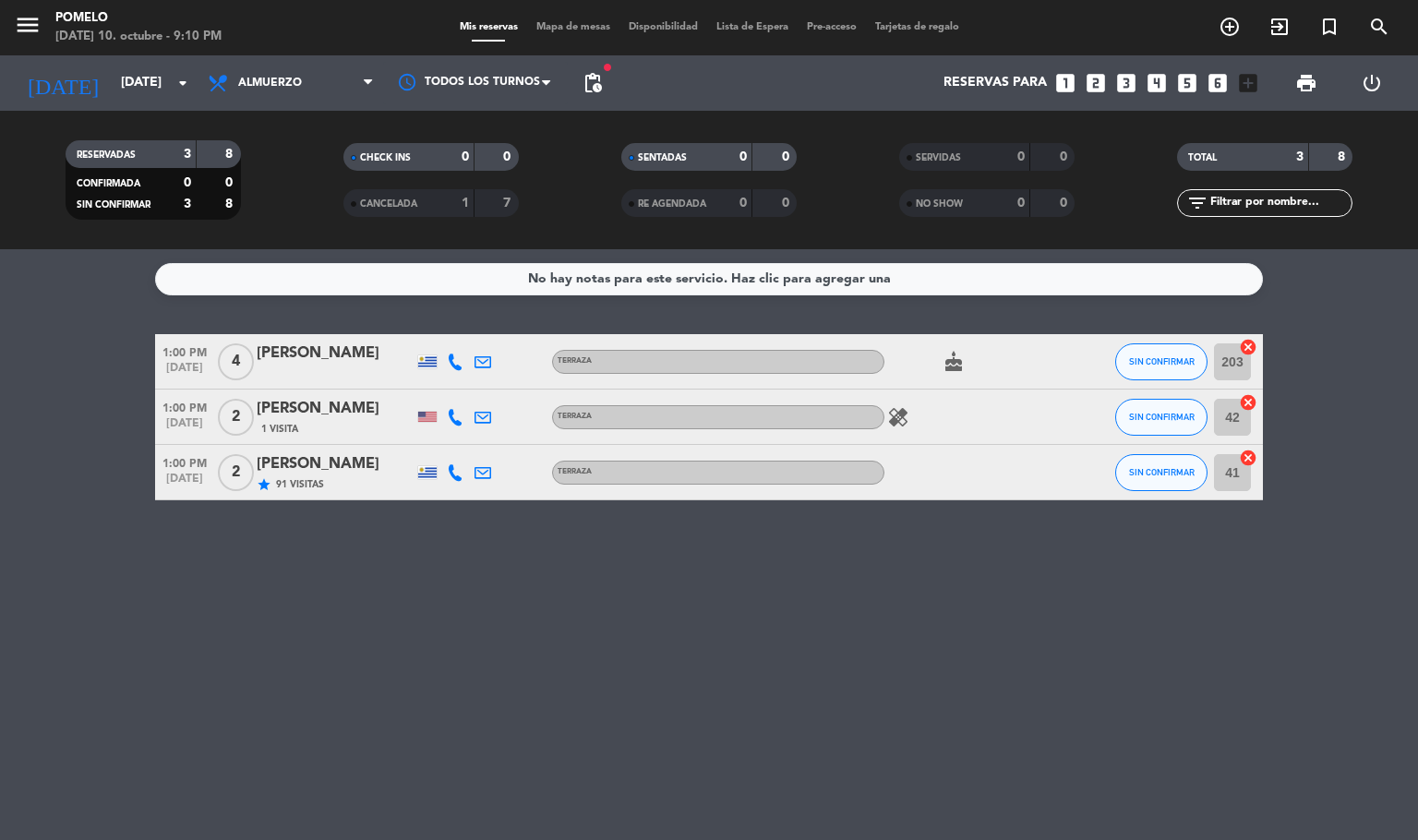
type input "[DATE]"
click at [299, 89] on span "Almuerzo" at bounding box center [270, 82] width 64 height 13
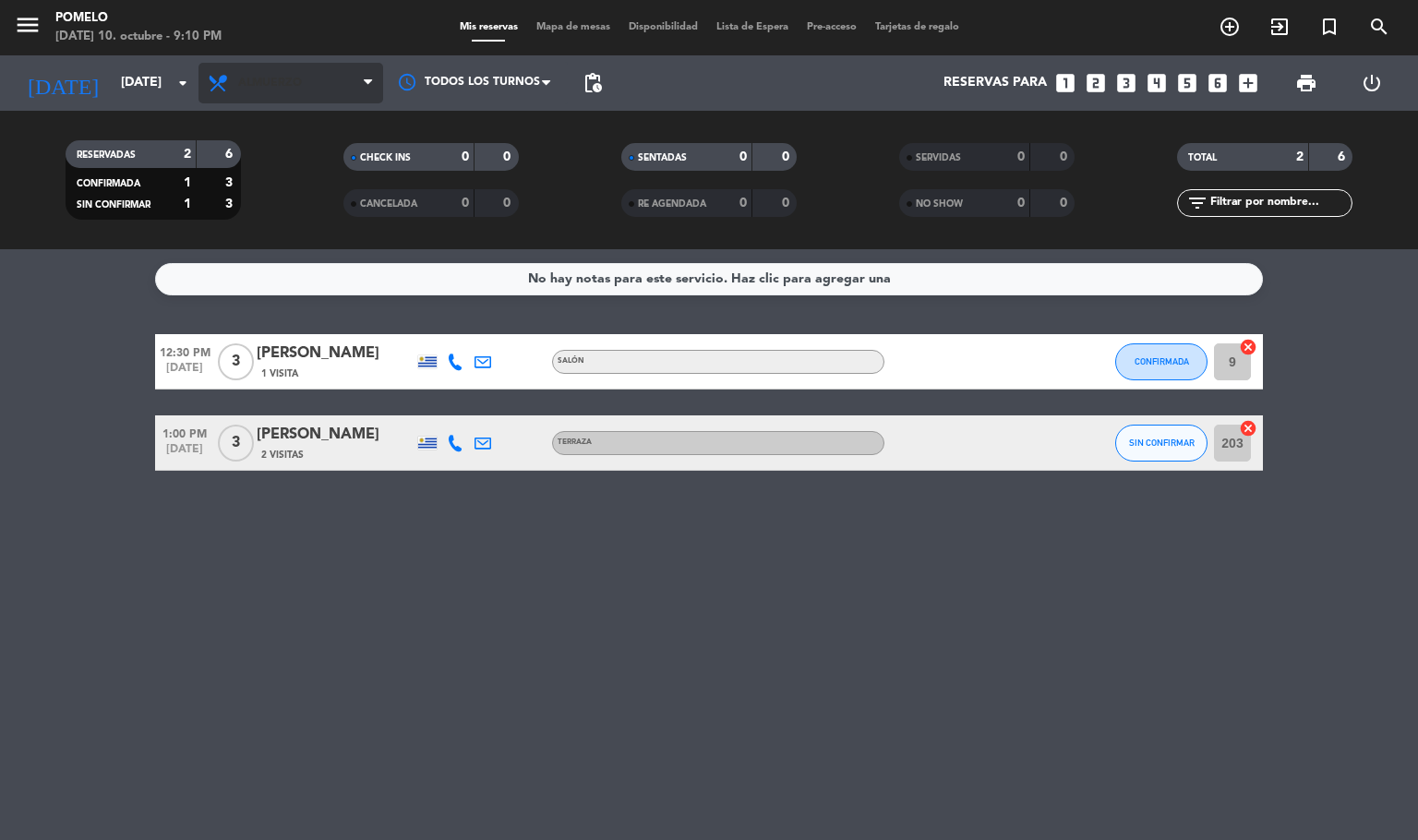
click at [327, 86] on span "Almuerzo" at bounding box center [290, 83] width 185 height 41
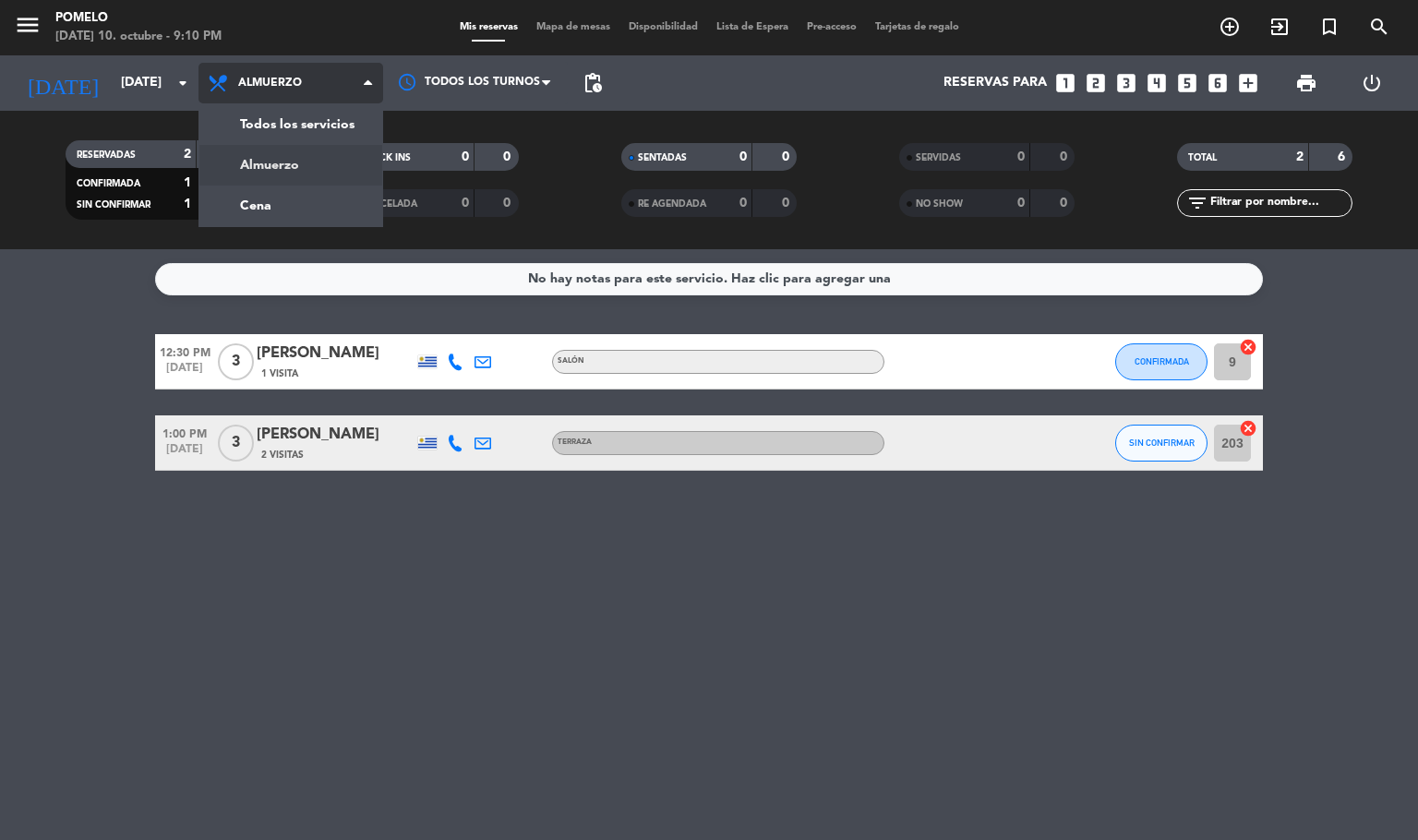
click at [287, 208] on div "menu Pomelo [DATE] 10. octubre - 9:10 PM Mis reservas Mapa de mesas Disponibili…" at bounding box center [709, 124] width 1418 height 249
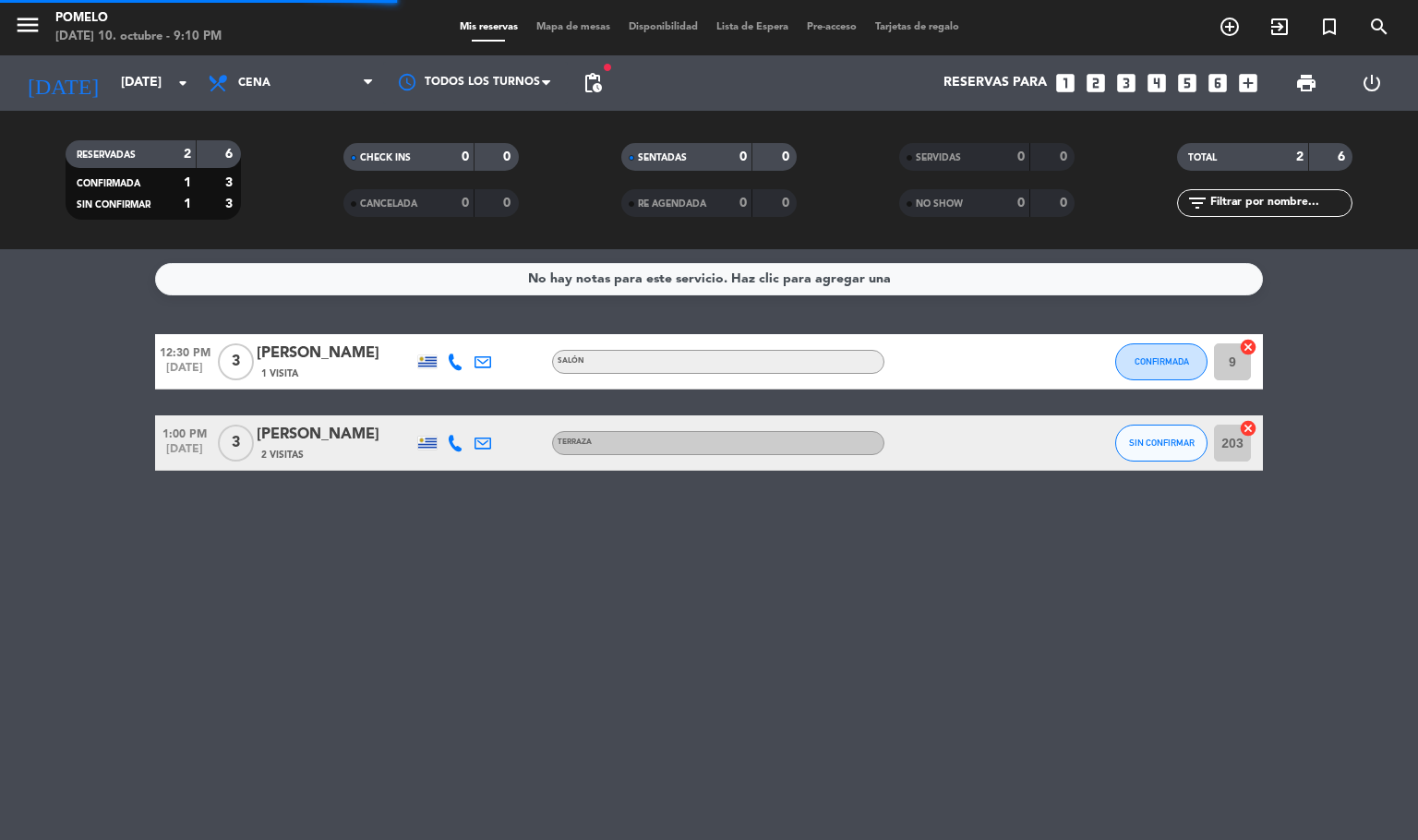
click at [576, 28] on span "Mapa de mesas" at bounding box center [572, 27] width 92 height 10
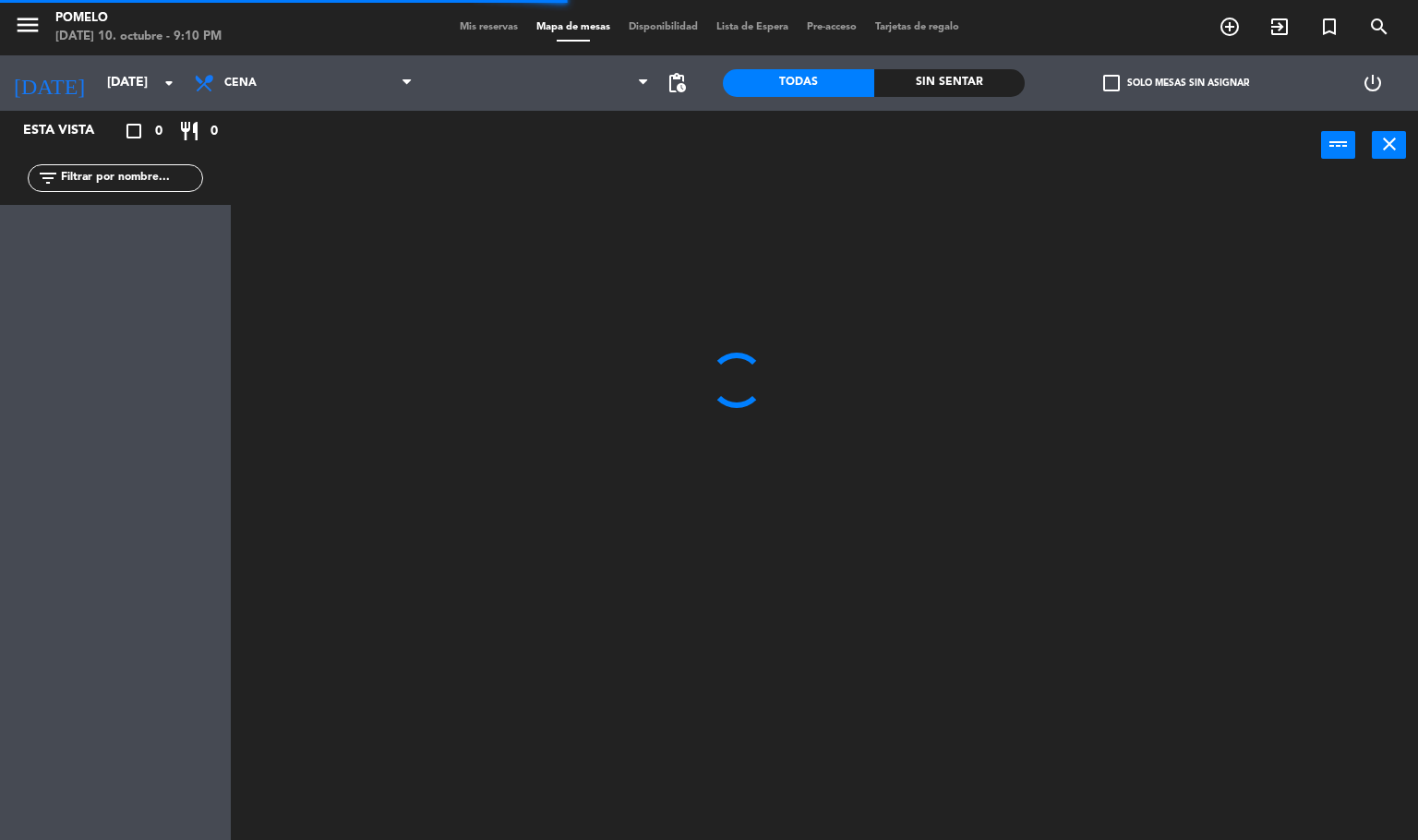
click at [486, 28] on span "Mis reservas" at bounding box center [488, 27] width 76 height 10
